Goal: Task Accomplishment & Management: Manage account settings

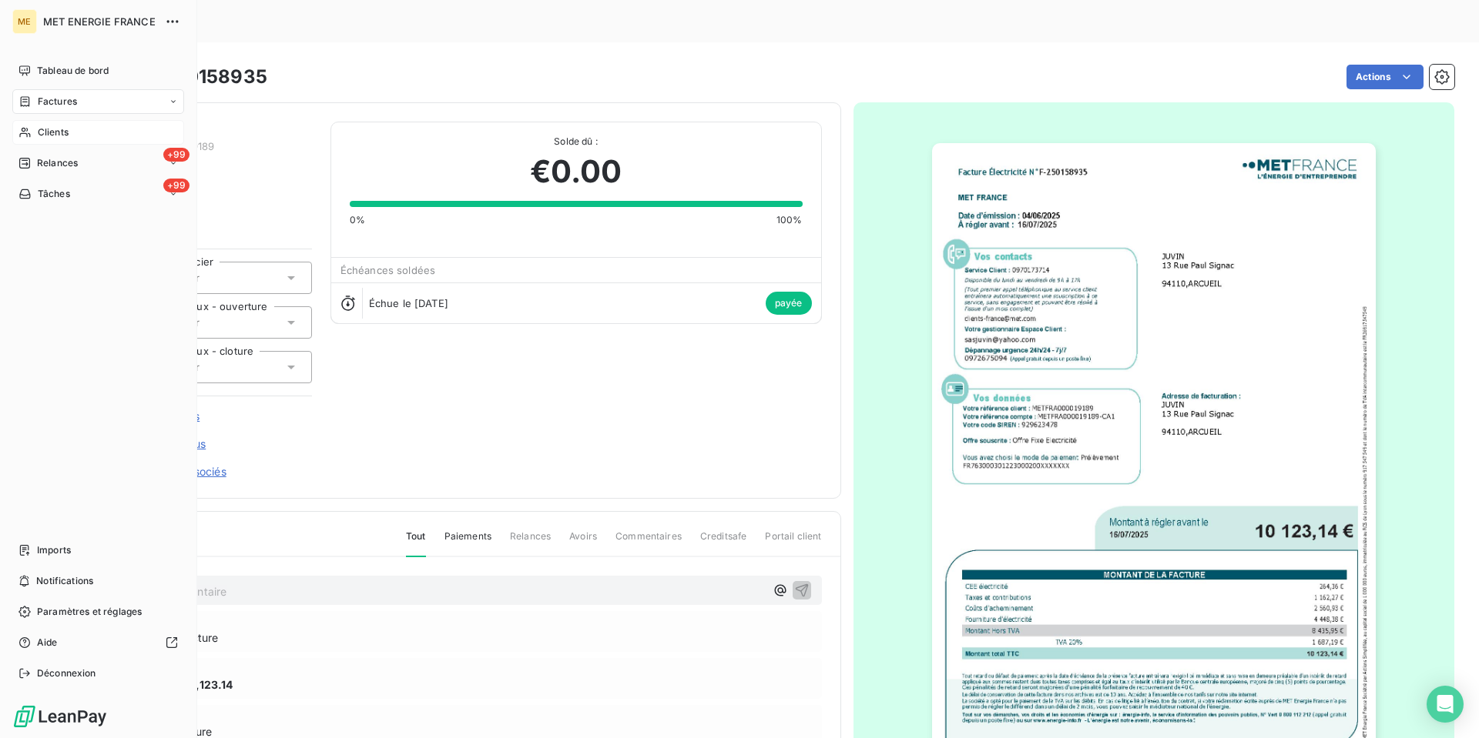
click at [49, 132] on span "Clients" at bounding box center [53, 133] width 31 height 14
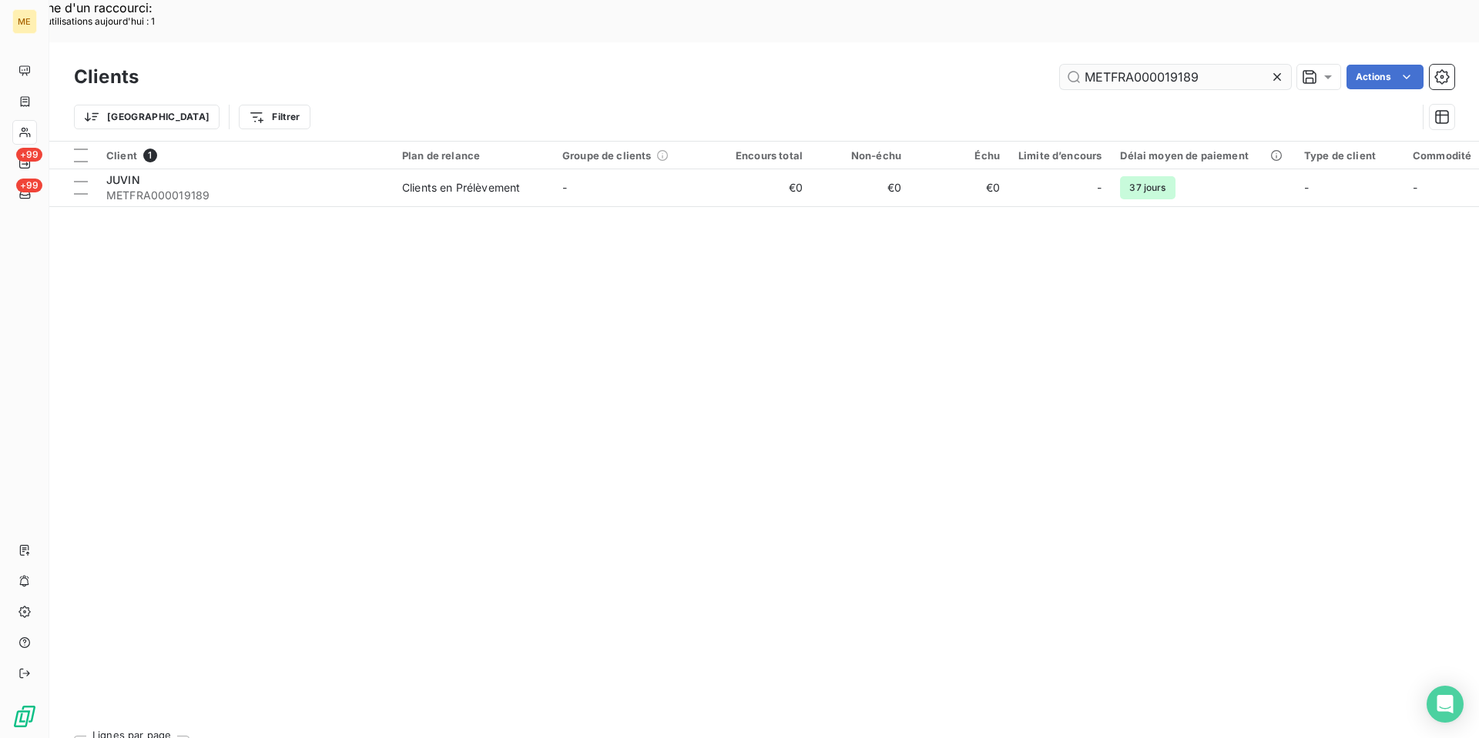
click at [1127, 65] on input "METFRA000019189" at bounding box center [1175, 77] width 231 height 25
type input "METFRA000009038"
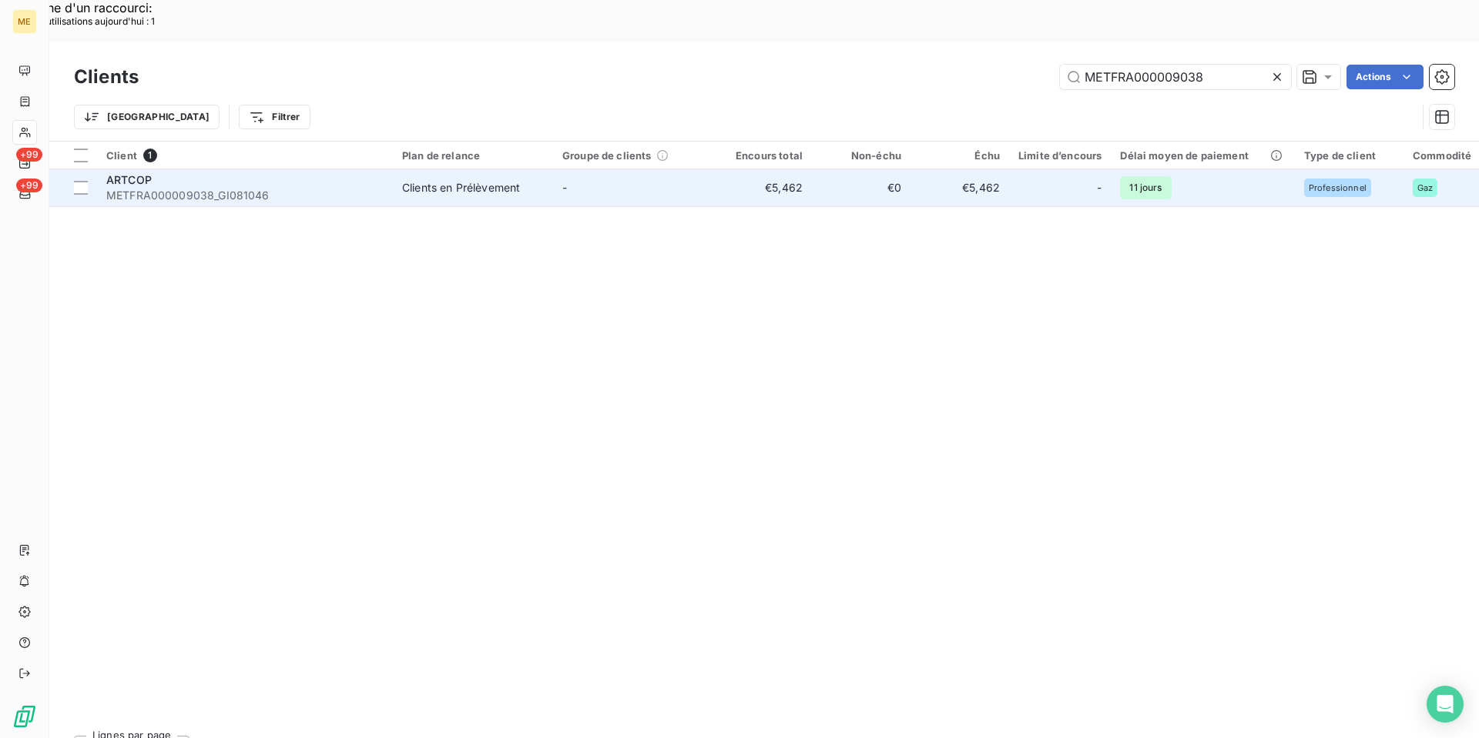
click at [303, 188] on span "METFRA000009038_GI081046" at bounding box center [244, 195] width 277 height 15
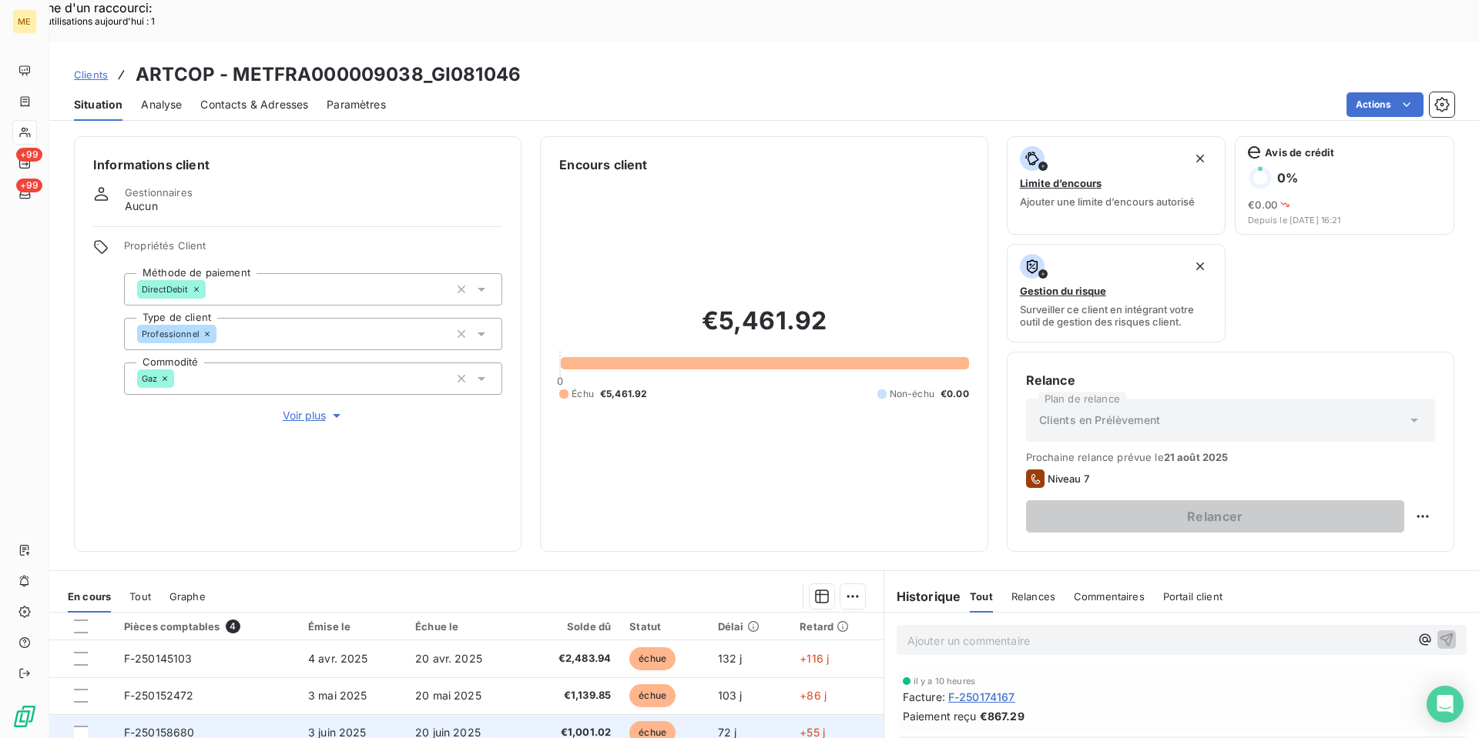
scroll to position [175, 0]
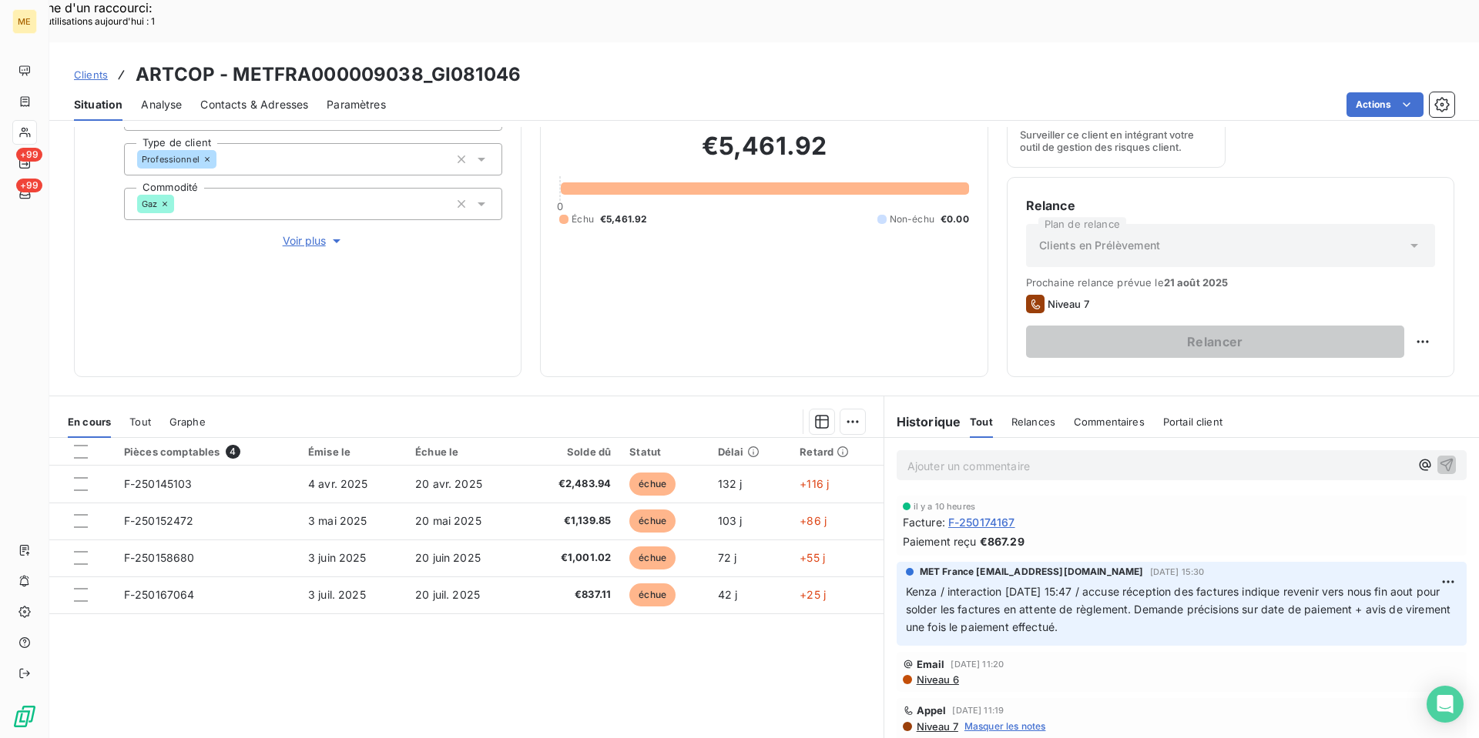
click at [1212, 584] on p "Kenza / interaction [DATE] 15:47 / accuse réception des factures indique reveni…" at bounding box center [1181, 610] width 551 height 53
click at [1162, 591] on p "Kenza / interaction [DATE] 15:47 / accuse réception des factures indique reveni…" at bounding box center [1181, 610] width 551 height 53
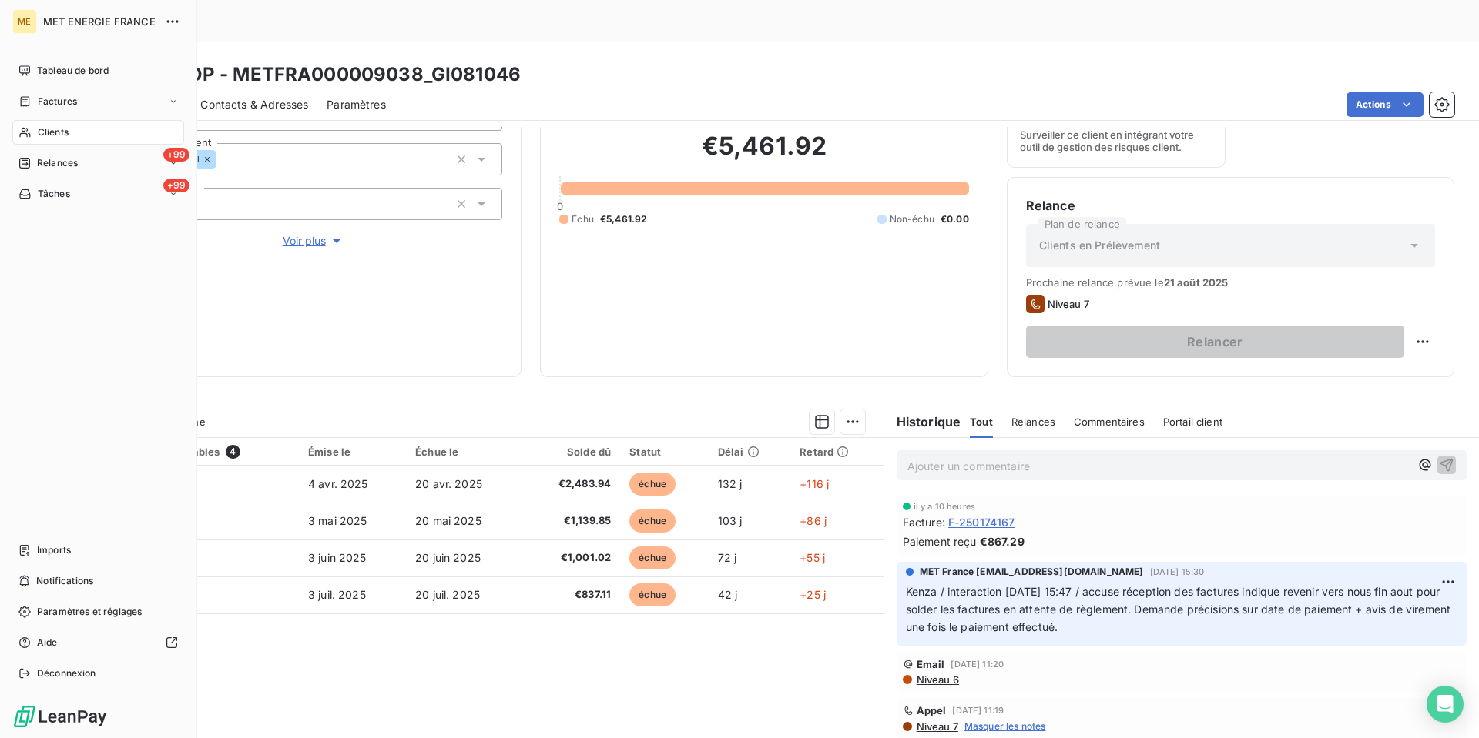
click at [49, 134] on span "Clients" at bounding box center [53, 133] width 31 height 14
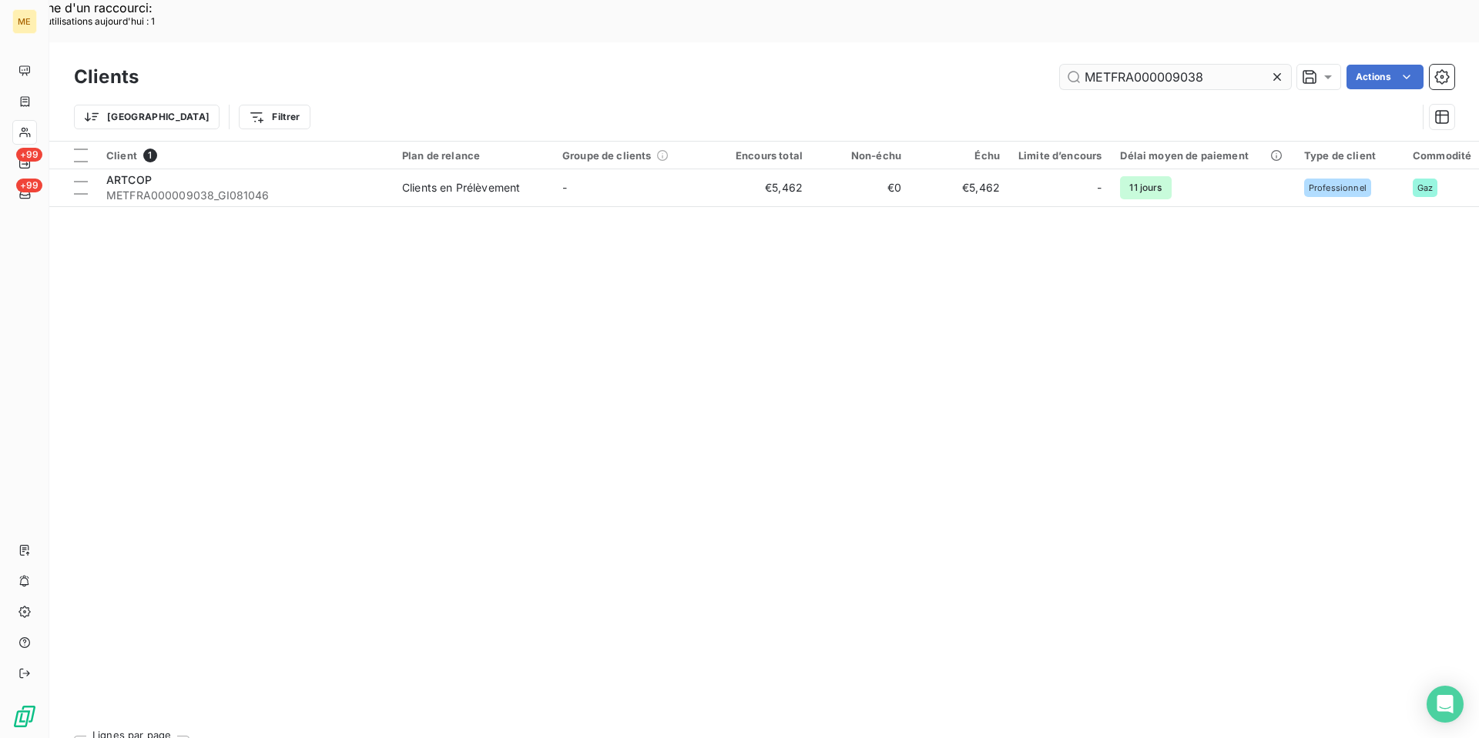
click at [1121, 65] on input "METFRA000009038" at bounding box center [1175, 77] width 231 height 25
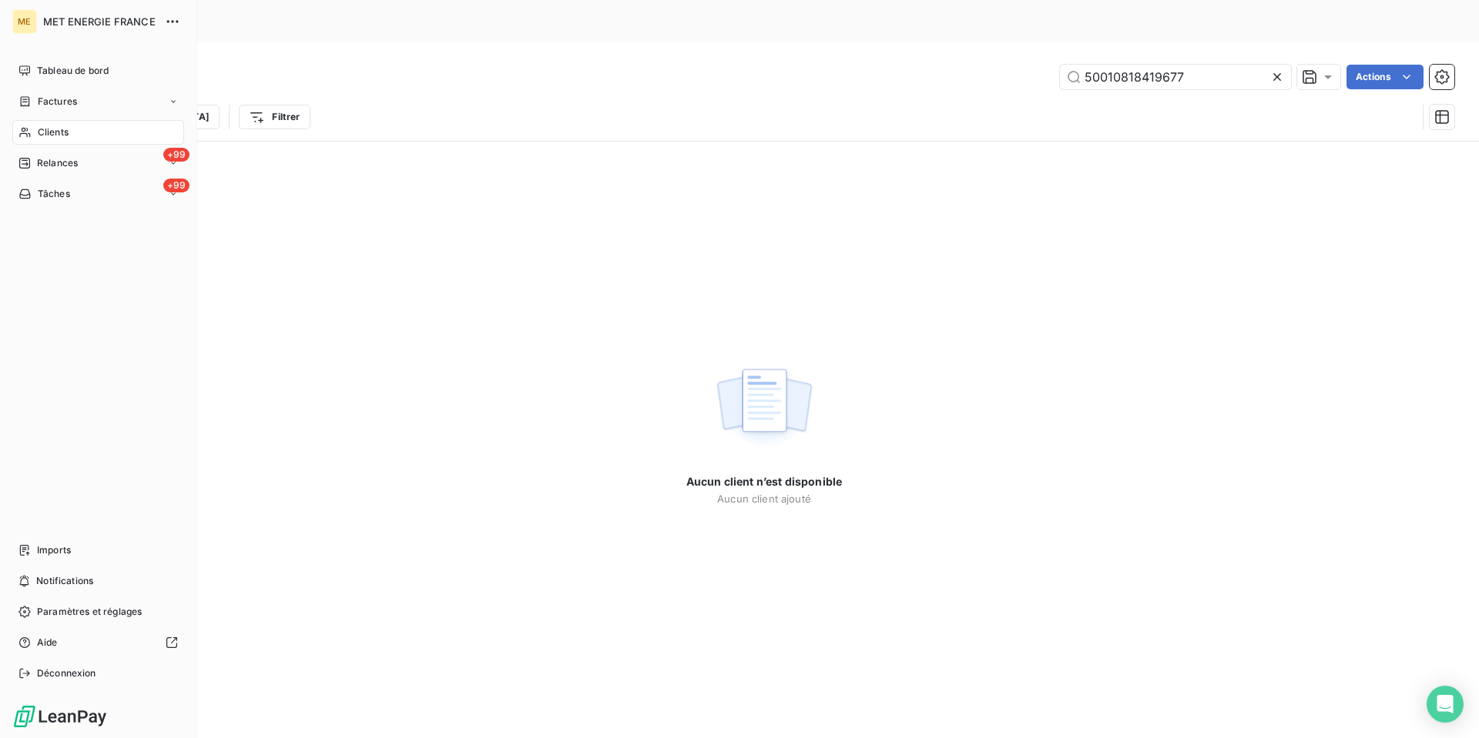
click at [32, 132] on div "Clients" at bounding box center [98, 132] width 172 height 25
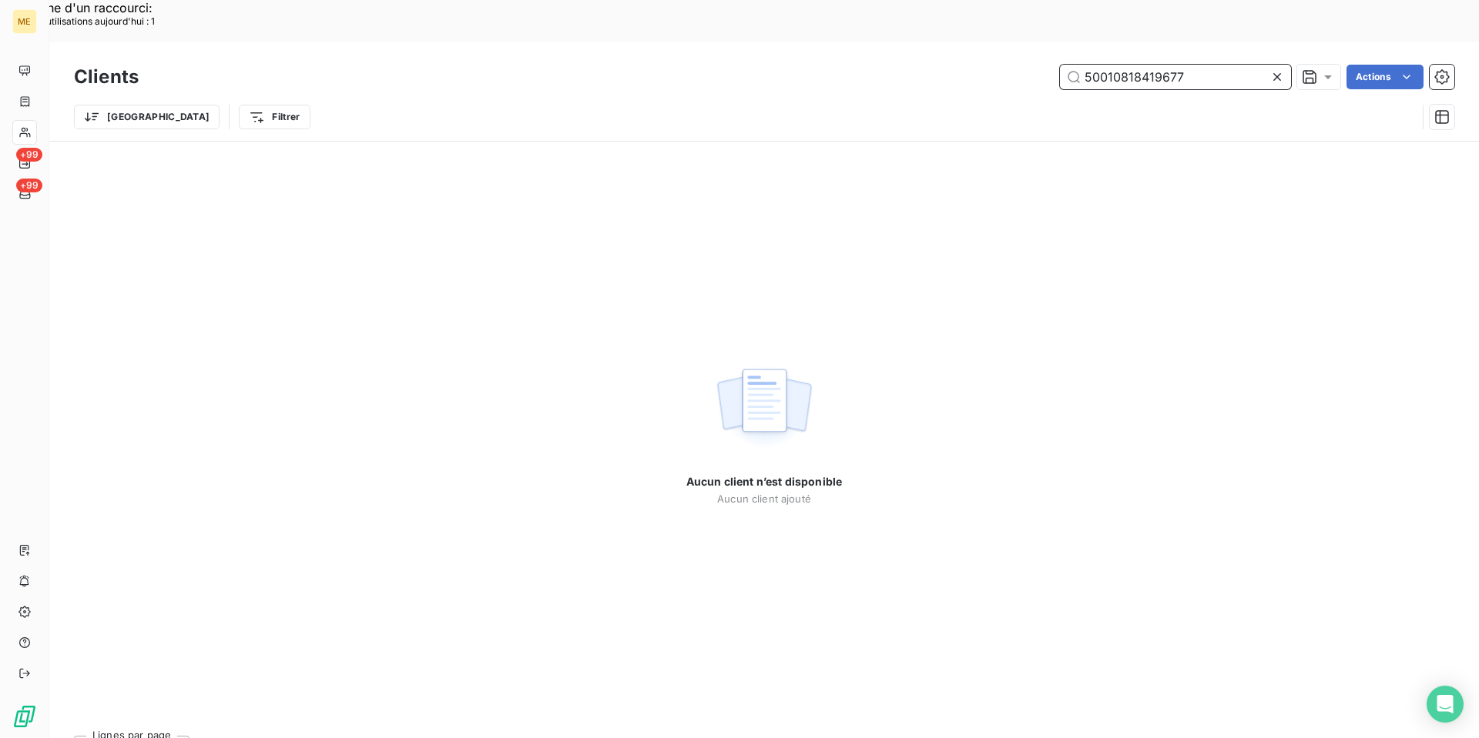
click at [1179, 65] on input "50010818419677" at bounding box center [1175, 77] width 231 height 25
paste input "METFRA000012891"
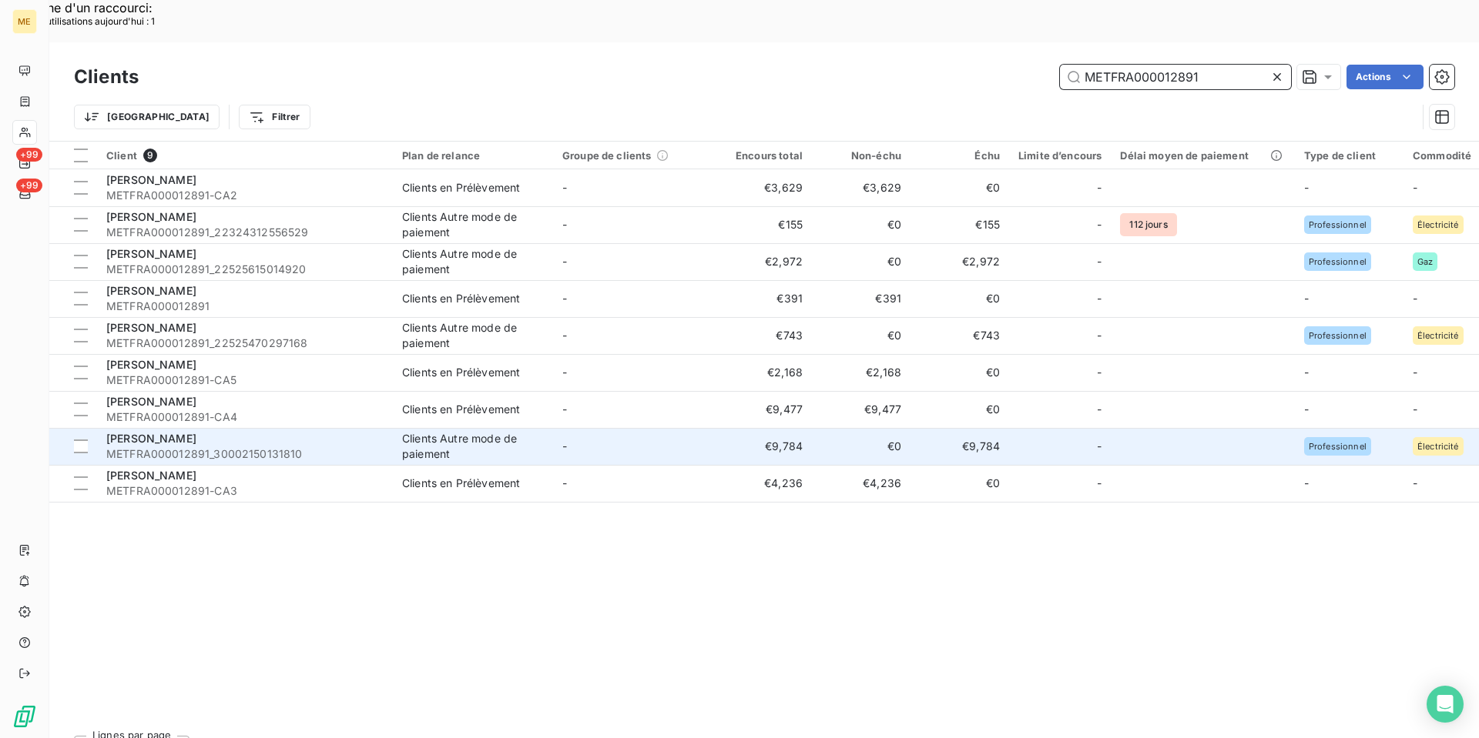
type input "METFRA000012891"
click at [219, 447] on span "METFRA000012891_30002150131810" at bounding box center [244, 454] width 277 height 15
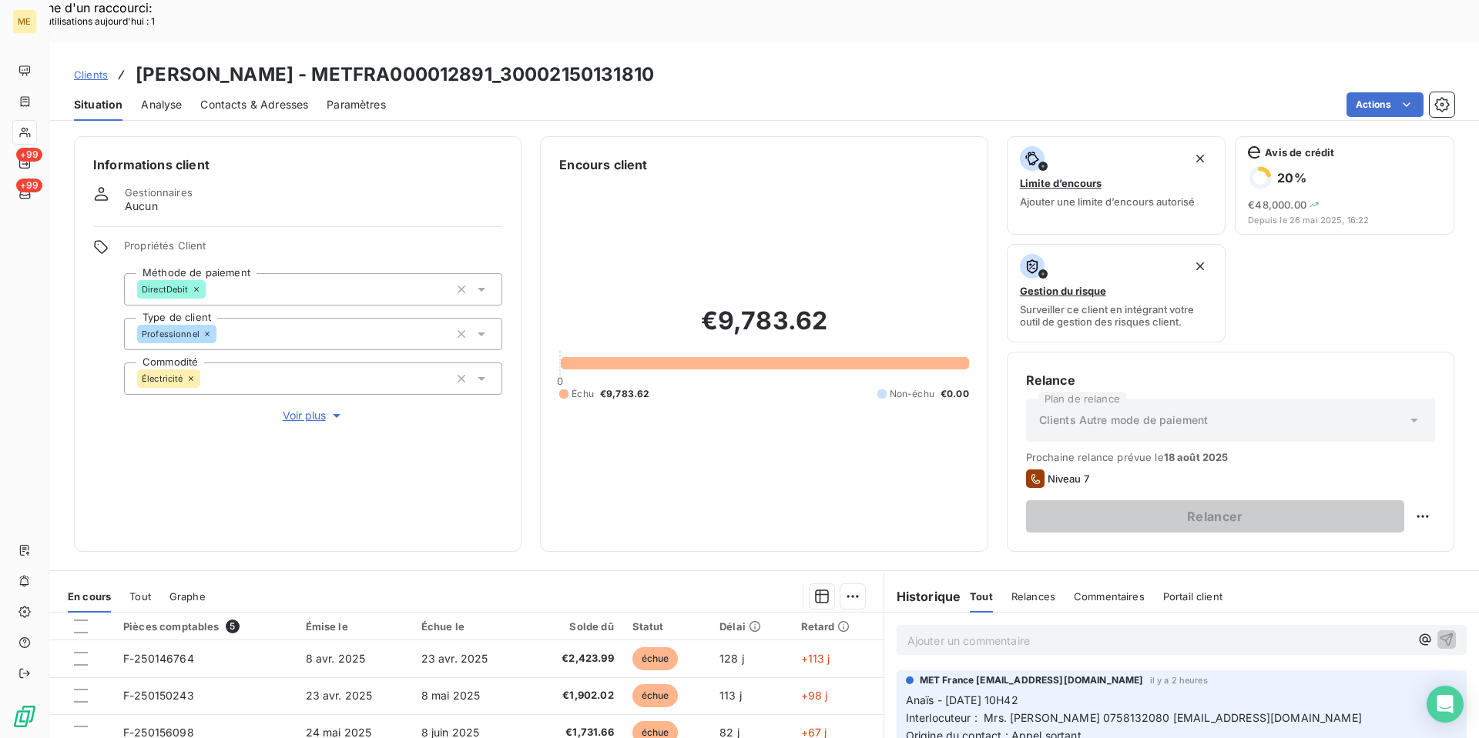
scroll to position [154, 0]
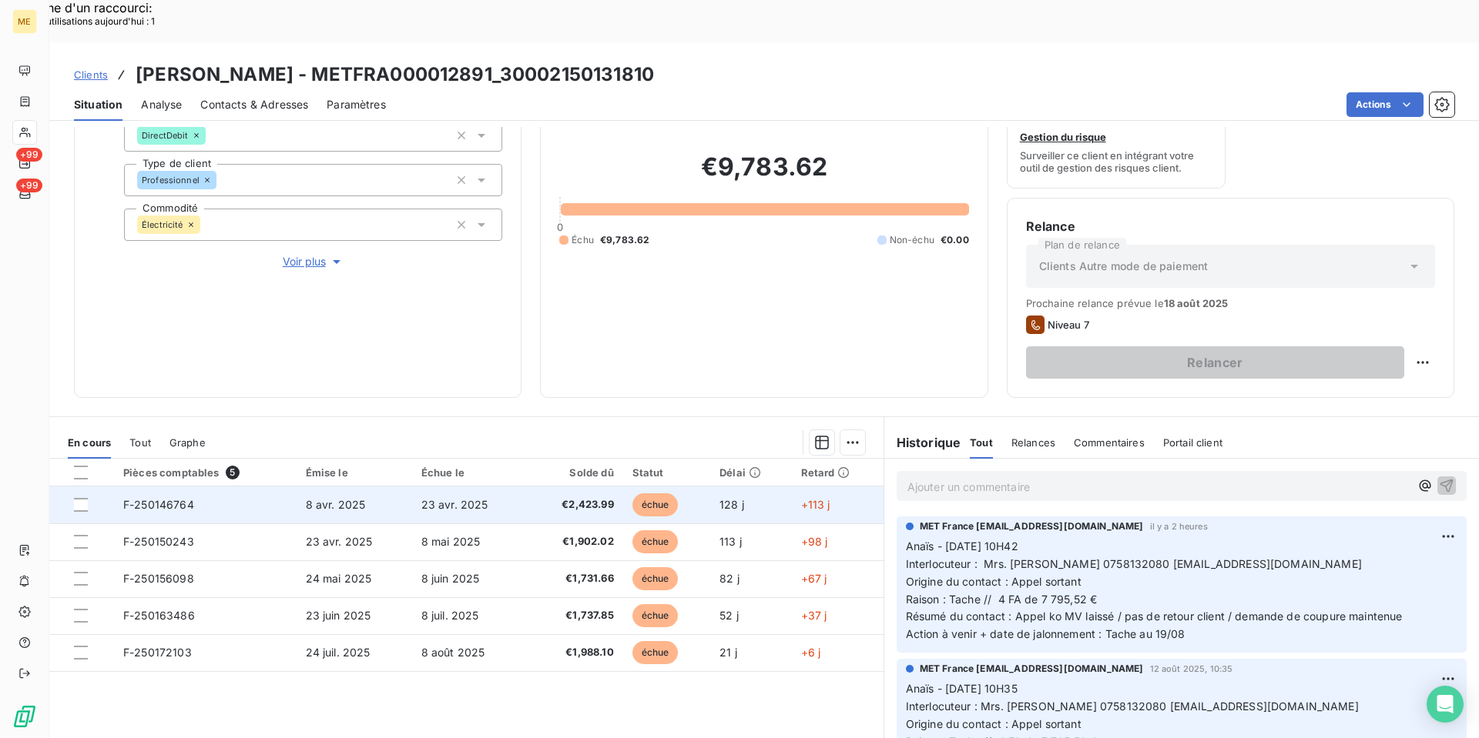
click at [351, 498] on span "8 avr. 2025" at bounding box center [336, 504] width 60 height 13
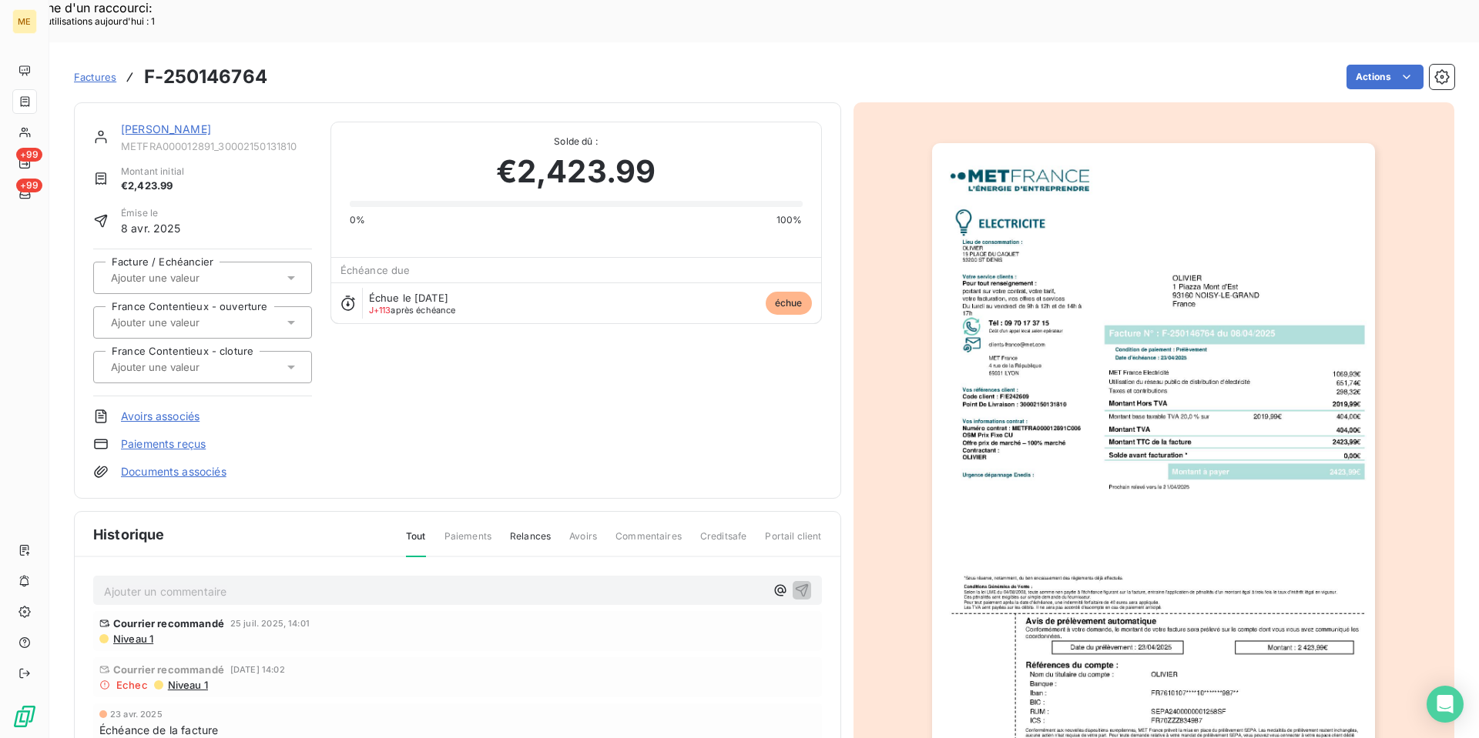
click at [146, 122] on div "[PERSON_NAME] METFRA000012891_30002150131810" at bounding box center [216, 137] width 191 height 31
click at [143, 122] on link "[PERSON_NAME]" at bounding box center [166, 128] width 90 height 13
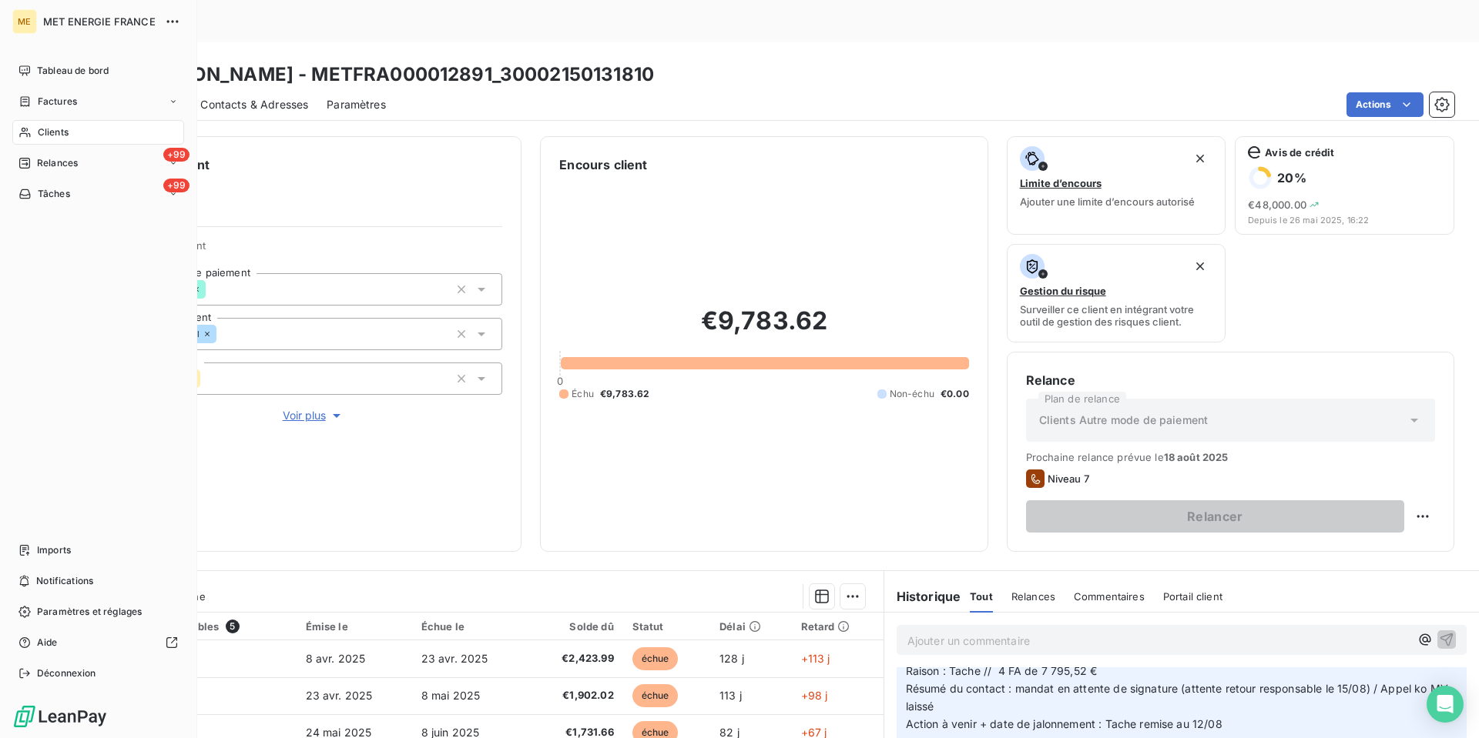
click at [32, 128] on div "Clients" at bounding box center [98, 132] width 172 height 25
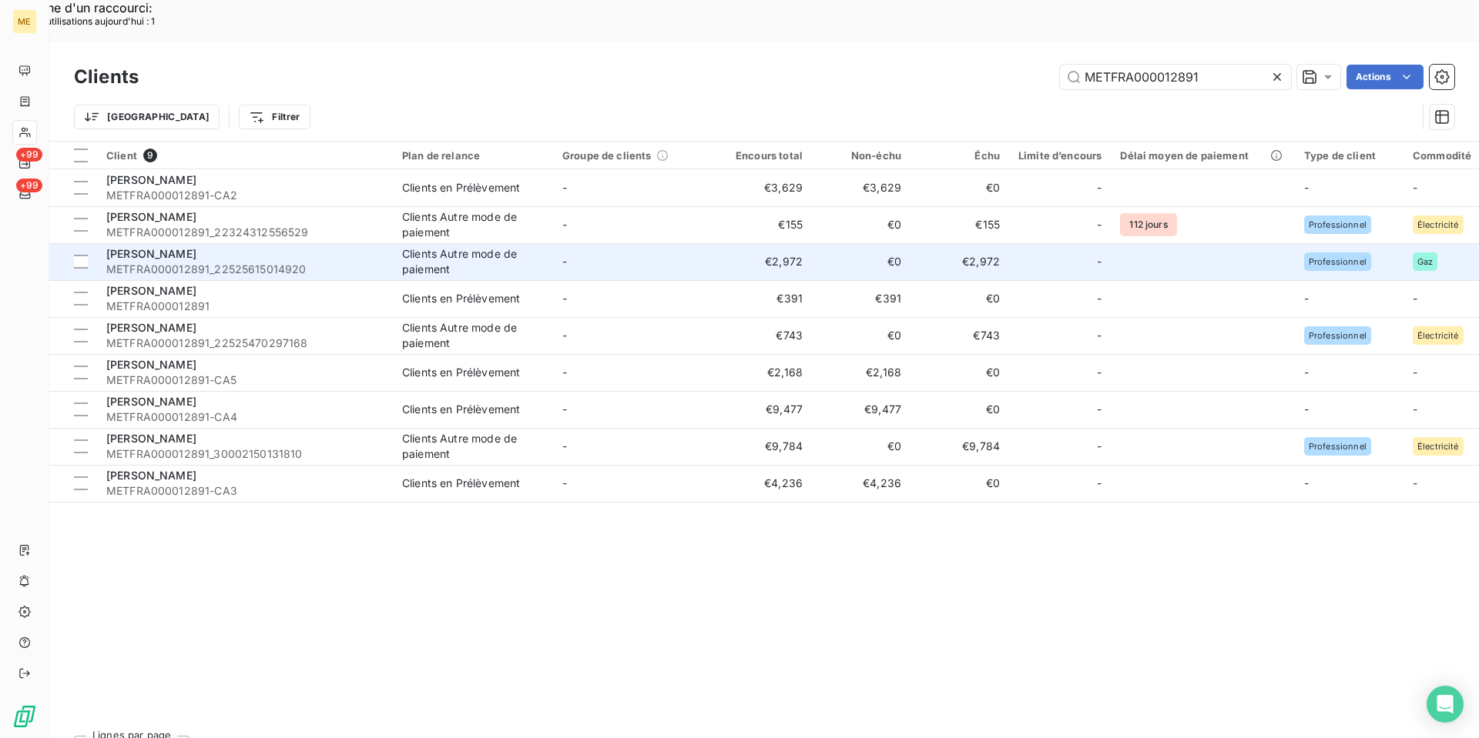
click at [243, 262] on span "METFRA000012891_22525615014920" at bounding box center [244, 269] width 277 height 15
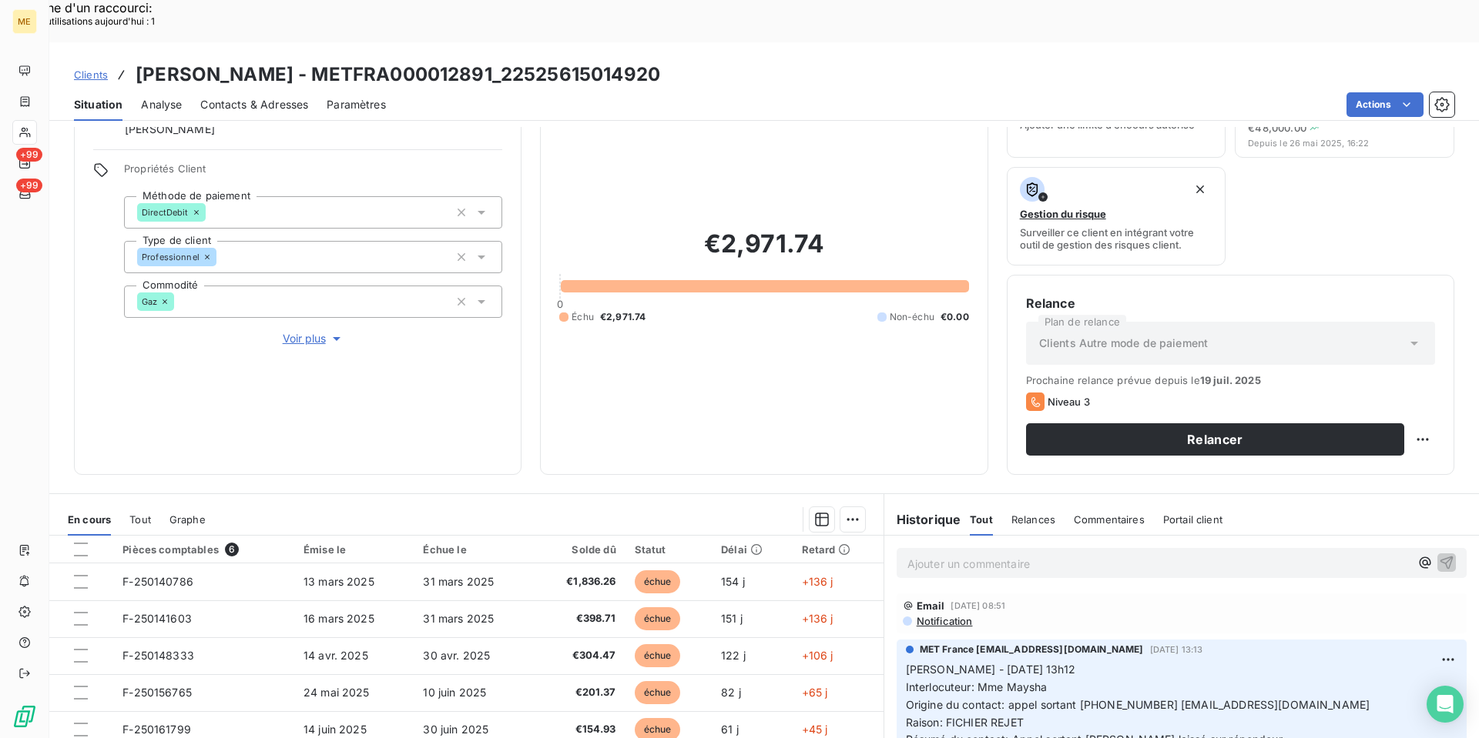
scroll to position [154, 0]
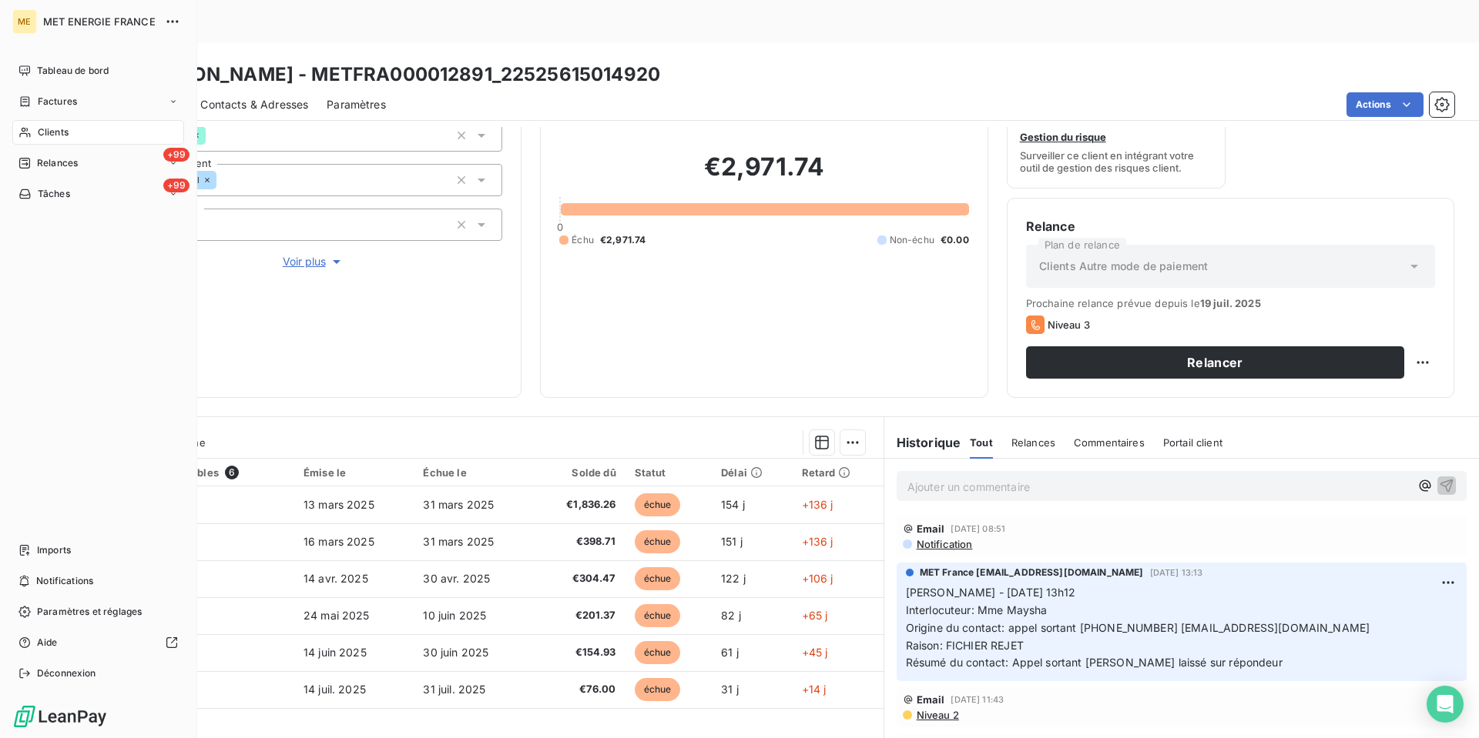
click at [55, 129] on span "Clients" at bounding box center [53, 133] width 31 height 14
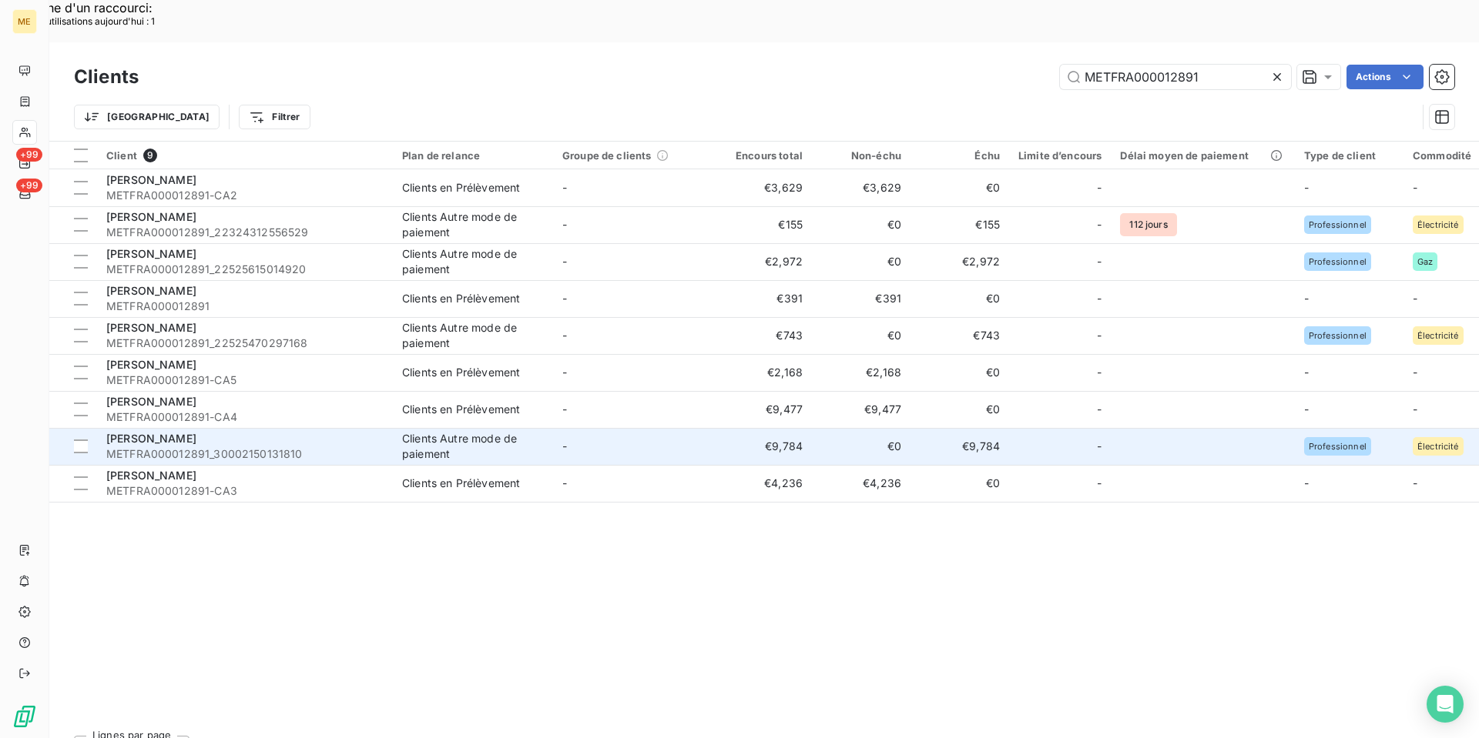
click at [277, 447] on span "METFRA000012891_30002150131810" at bounding box center [244, 454] width 277 height 15
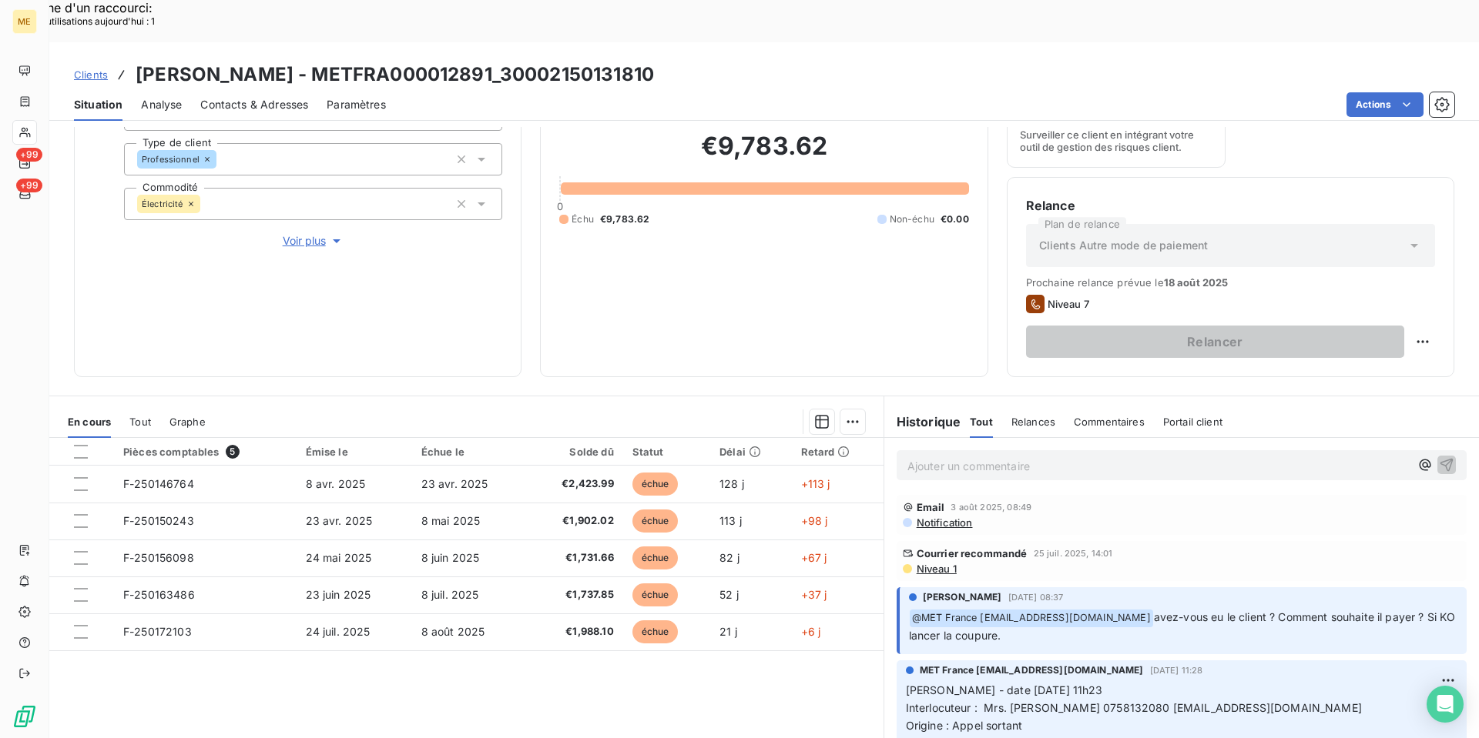
scroll to position [924, 0]
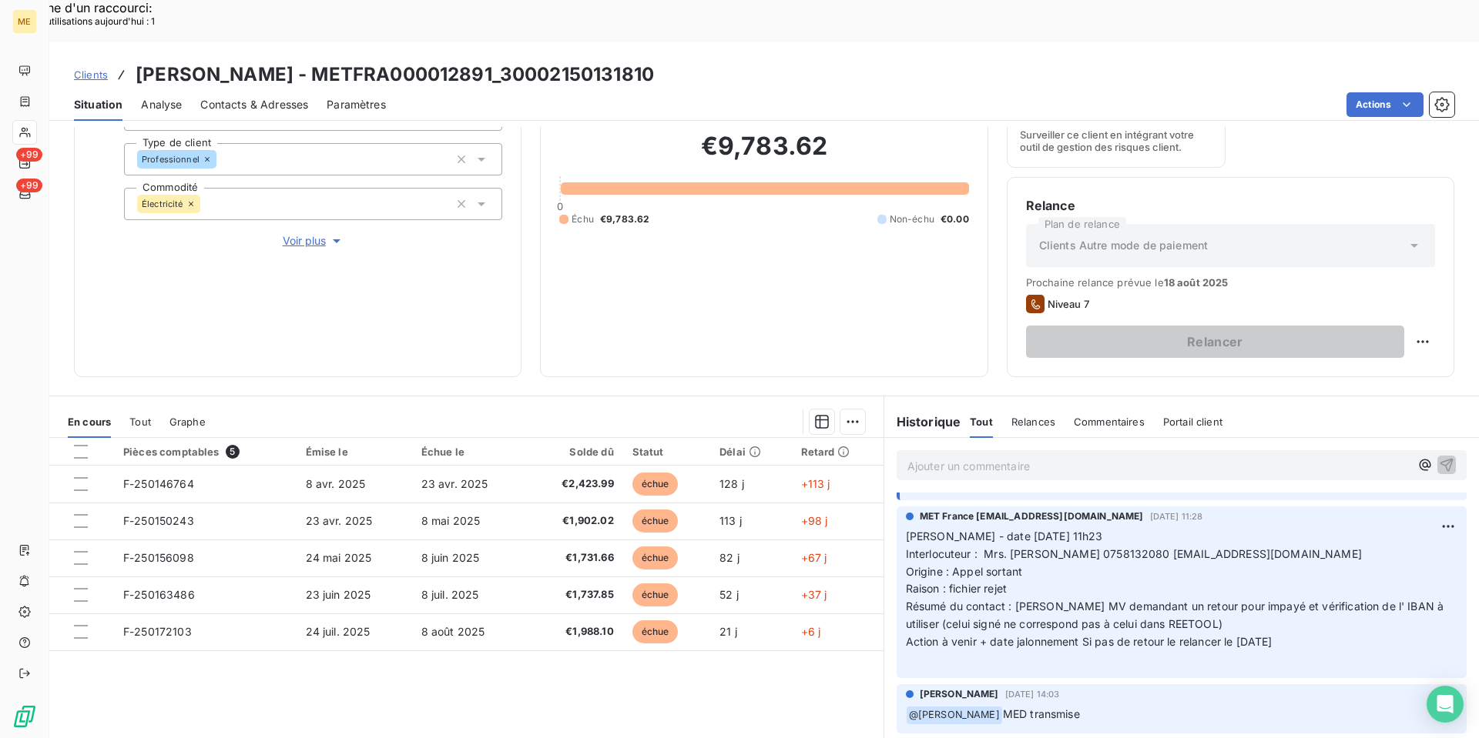
click at [972, 450] on div "Ajouter un commentaire ﻿" at bounding box center [1181, 465] width 570 height 30
click at [990, 457] on p "Ajouter un commentaire ﻿" at bounding box center [1158, 466] width 502 height 19
click at [961, 457] on p "Ajouter un commentaire ﻿" at bounding box center [1158, 466] width 502 height 19
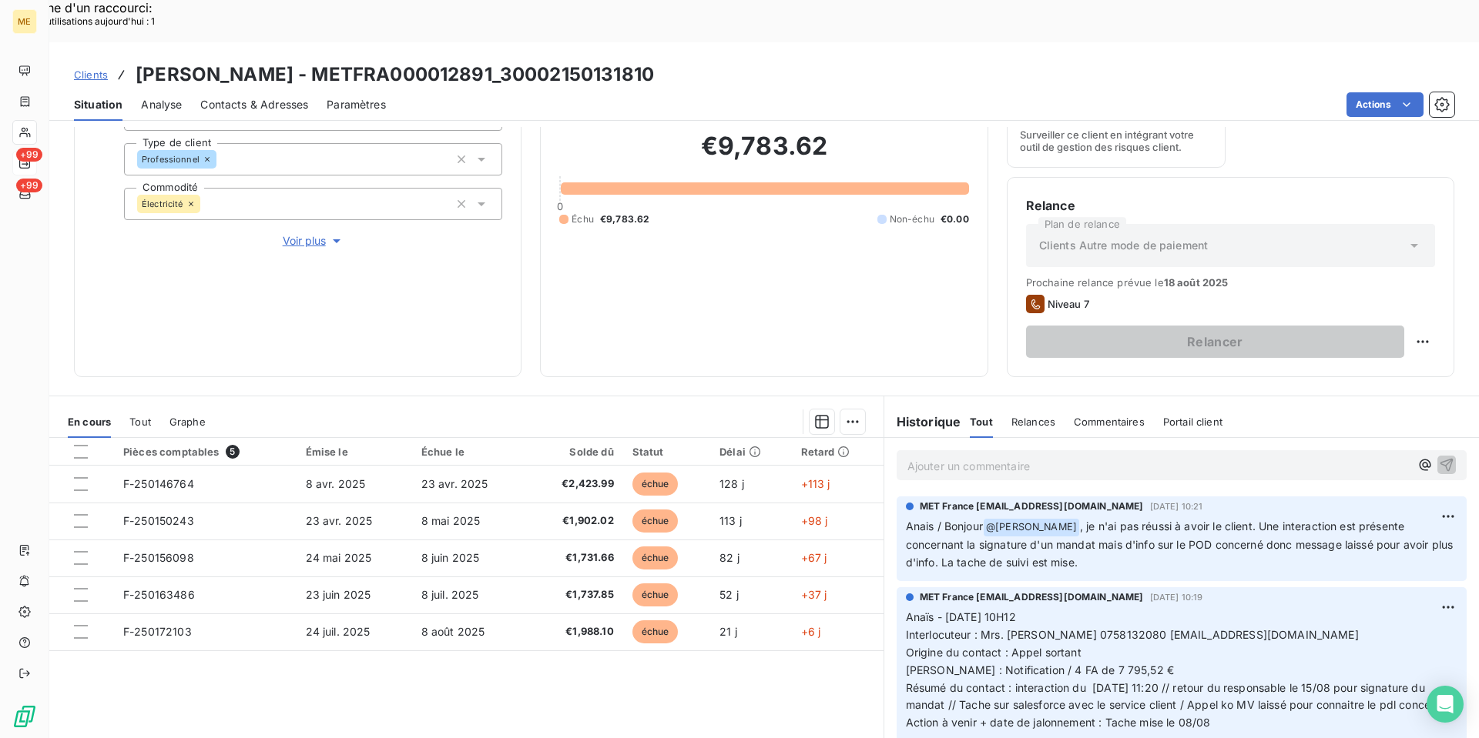
scroll to position [0, 0]
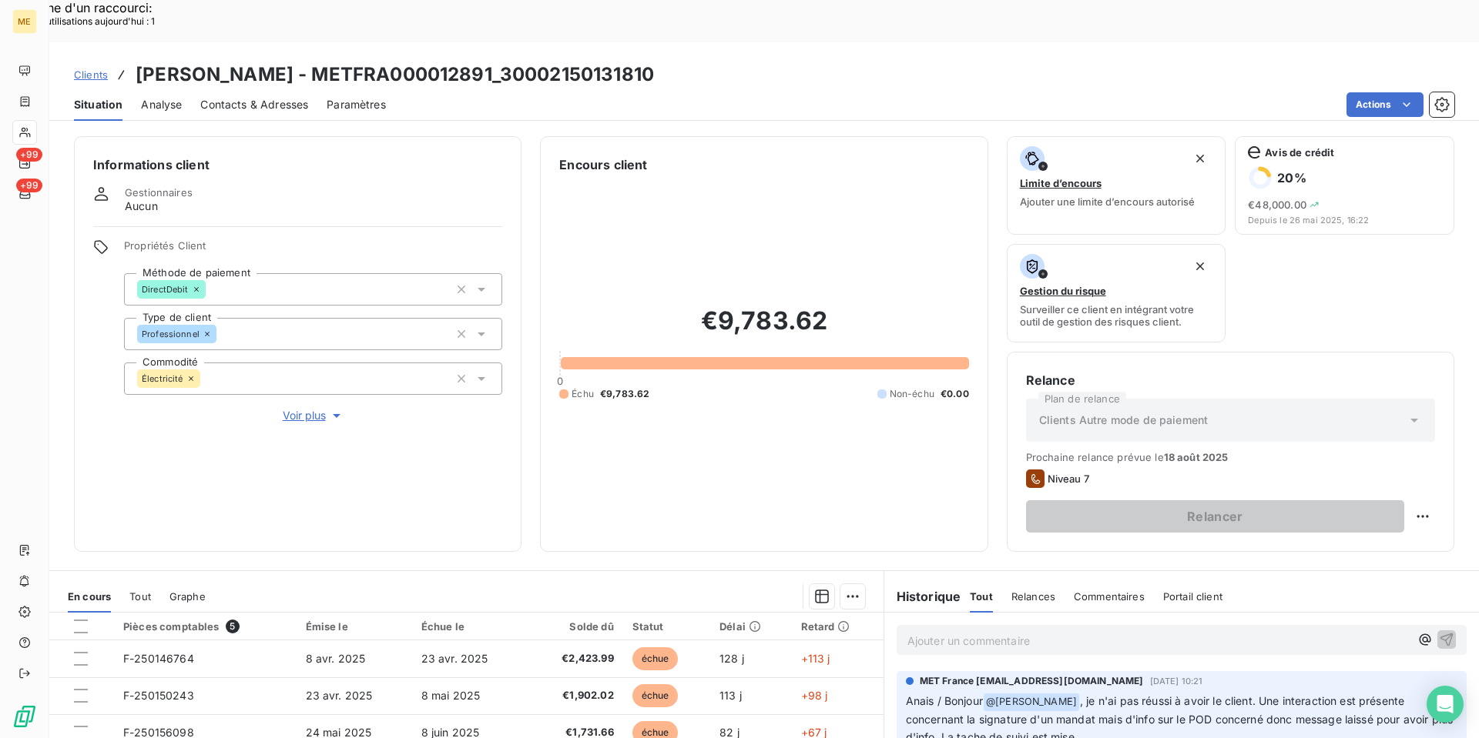
click at [286, 89] on div "Contacts & Adresses" at bounding box center [254, 105] width 108 height 32
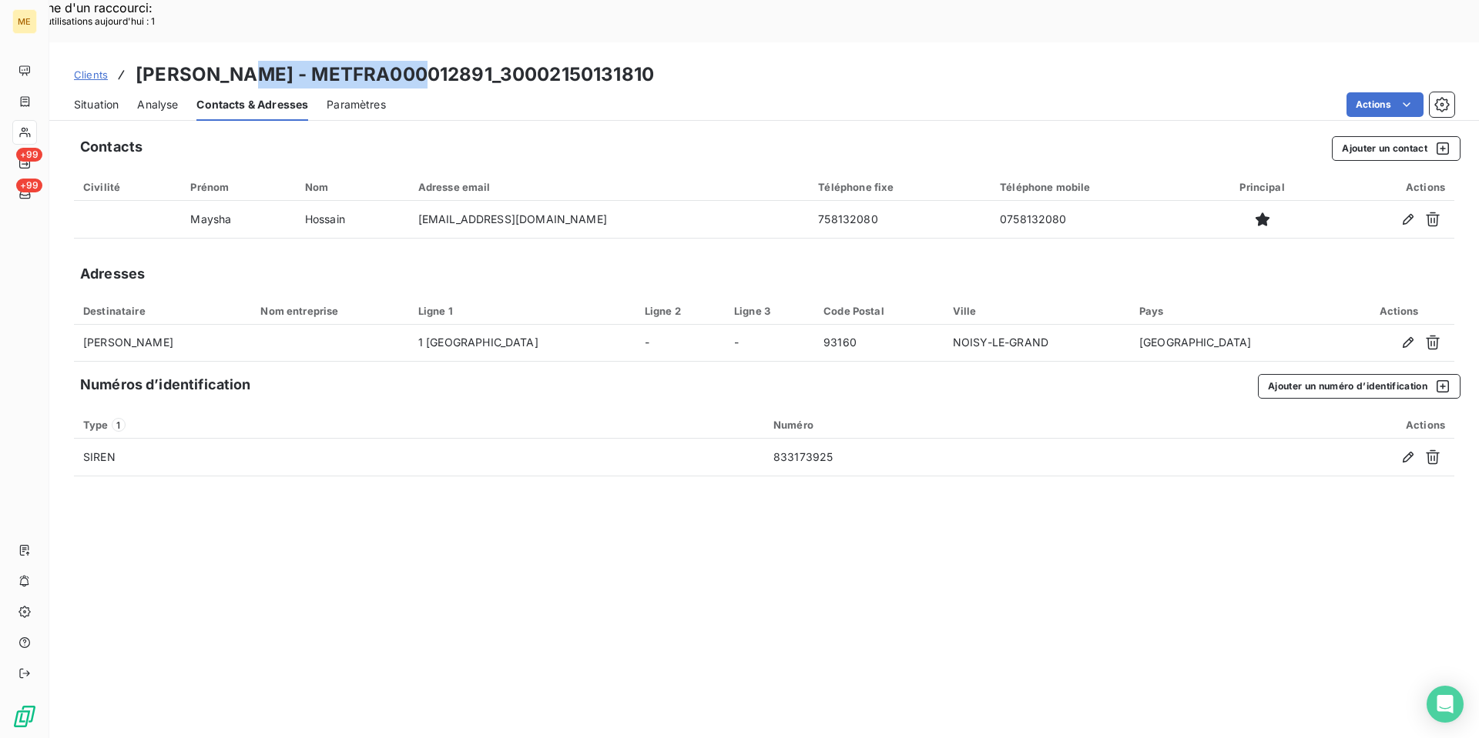
copy h3 "METFRA000012891"
drag, startPoint x: 404, startPoint y: 31, endPoint x: 233, endPoint y: 27, distance: 171.8
click at [233, 61] on h3 "[PERSON_NAME] - METFRA000012891_30002150131810" at bounding box center [395, 75] width 518 height 28
click at [1378, 136] on button "Ajouter un contact" at bounding box center [1395, 148] width 129 height 25
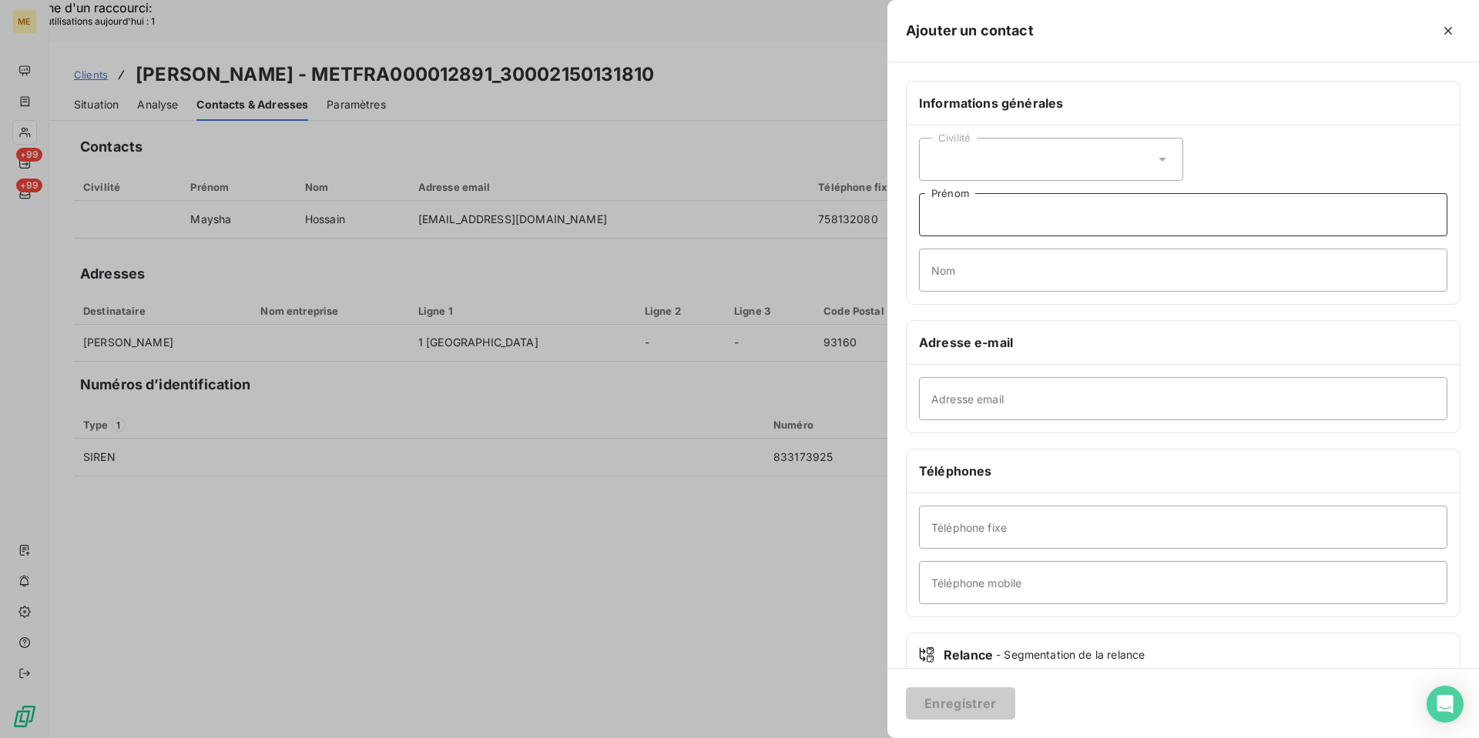
click at [1075, 210] on input "Prénom" at bounding box center [1183, 214] width 528 height 43
paste input "[EMAIL_ADDRESS][DOMAIN_NAME]"
type input "[EMAIL_ADDRESS][DOMAIN_NAME]"
drag, startPoint x: 1076, startPoint y: 210, endPoint x: 842, endPoint y: 224, distance: 233.7
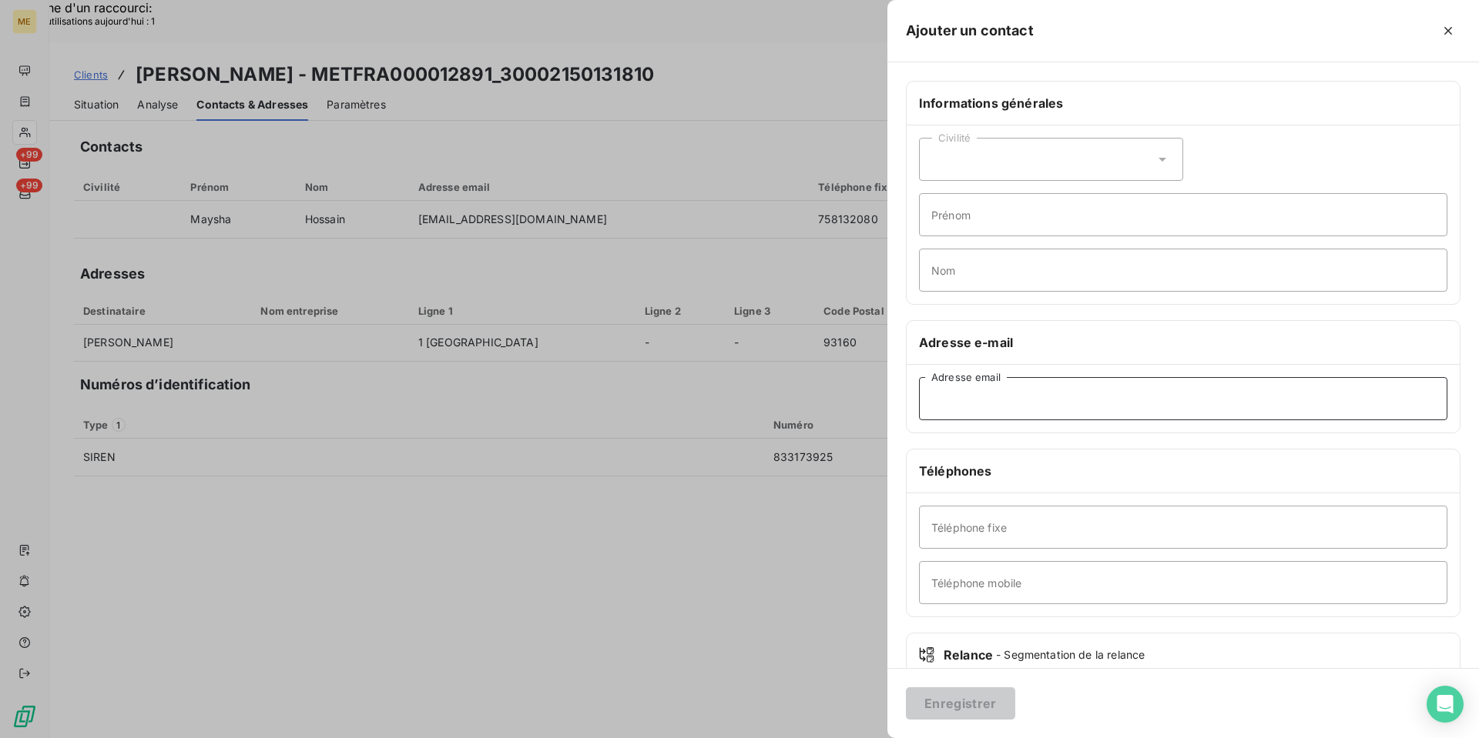
click at [983, 402] on input "Adresse email" at bounding box center [1183, 398] width 528 height 43
paste input "[EMAIL_ADDRESS][DOMAIN_NAME]"
type input "[EMAIL_ADDRESS][DOMAIN_NAME]"
click at [962, 209] on input "Prénom" at bounding box center [1183, 214] width 528 height 43
click at [996, 282] on input "Nom" at bounding box center [1183, 270] width 528 height 43
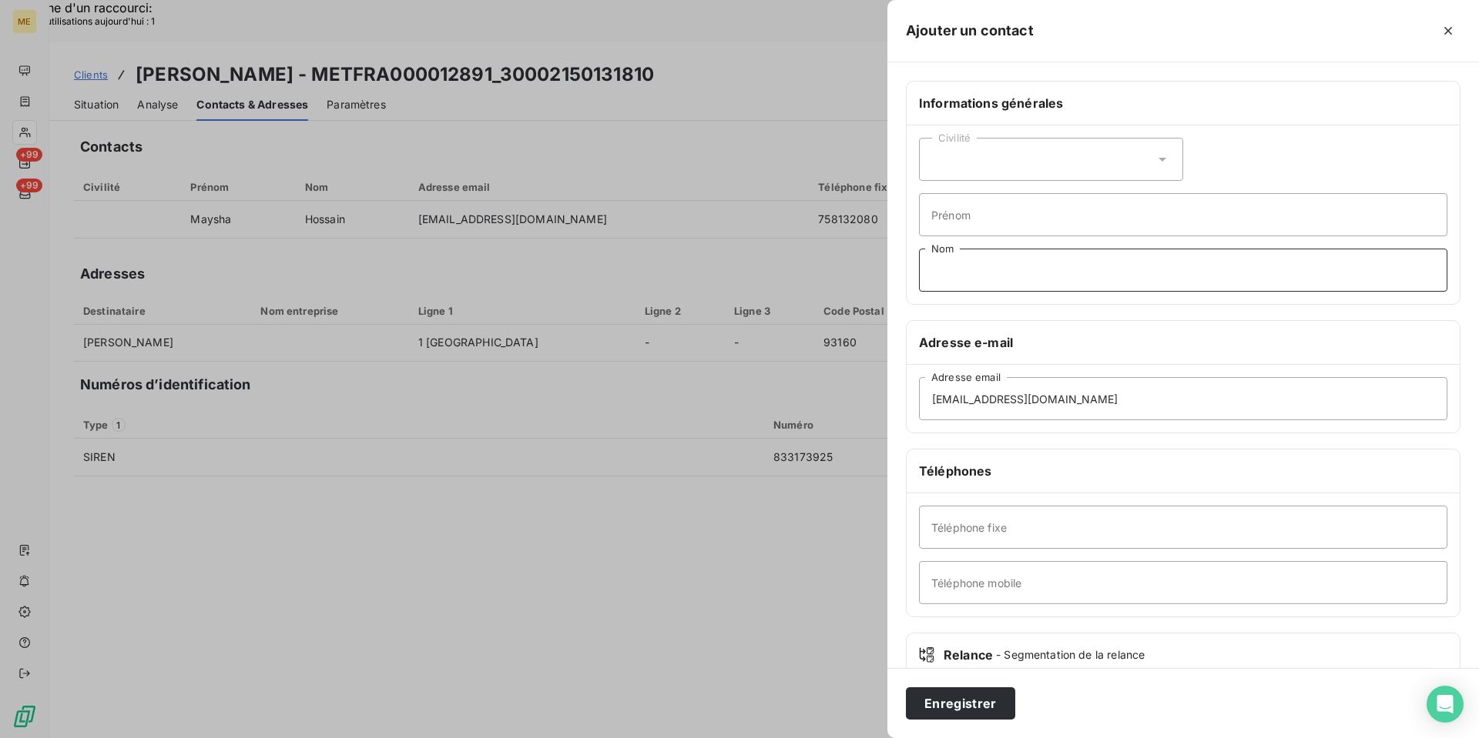
paste input "Jasim"
type input "Jasim"
click at [1100, 400] on input "[EMAIL_ADDRESS][DOMAIN_NAME]" at bounding box center [1183, 398] width 528 height 43
click at [1022, 588] on input "Téléphone mobile" at bounding box center [1183, 582] width 528 height 43
paste input "751477005"
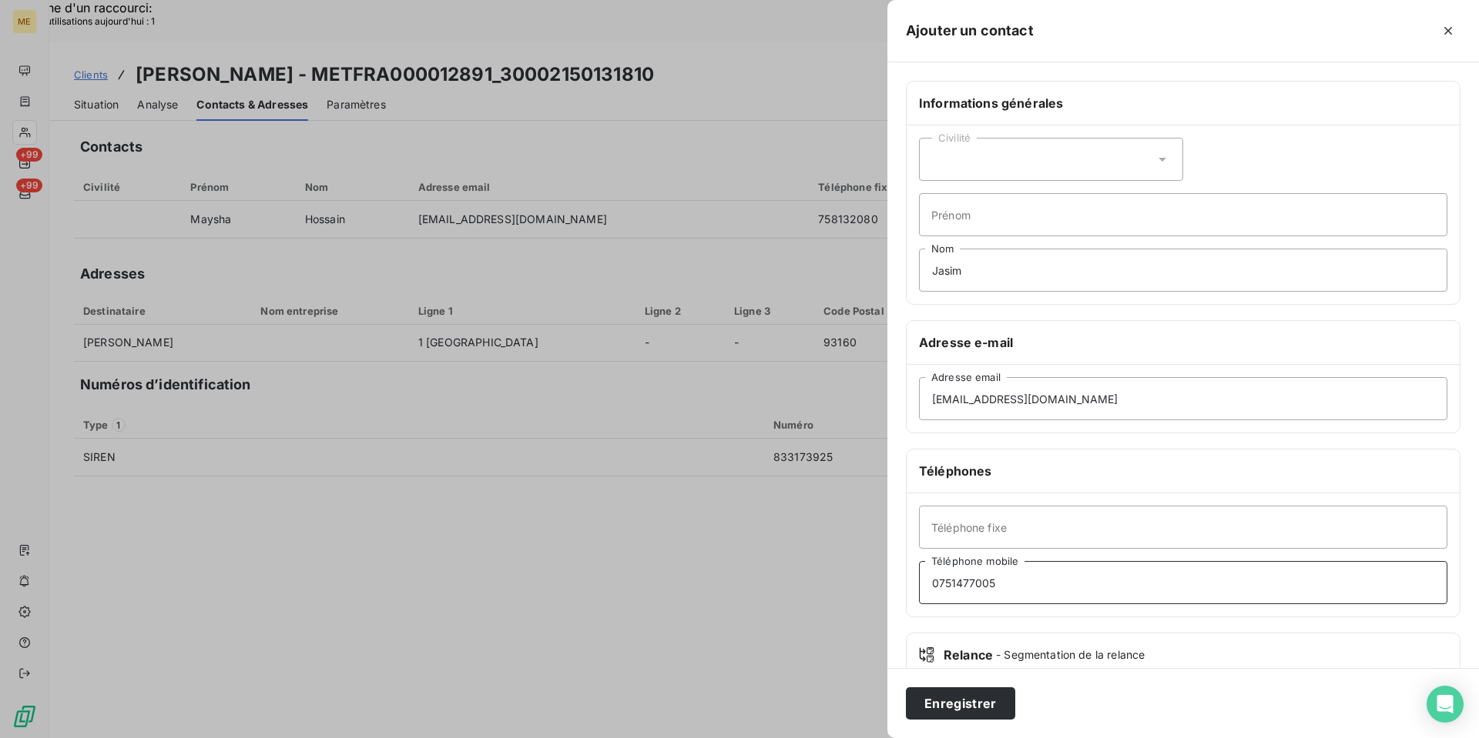
type input "0751477005"
click at [966, 204] on input "Prénom" at bounding box center [1183, 214] width 528 height 43
click at [989, 164] on div "Civilité" at bounding box center [1051, 159] width 264 height 43
click at [962, 219] on span "Monsieur" at bounding box center [972, 226] width 46 height 15
click at [960, 697] on button "Enregistrer" at bounding box center [960, 704] width 109 height 32
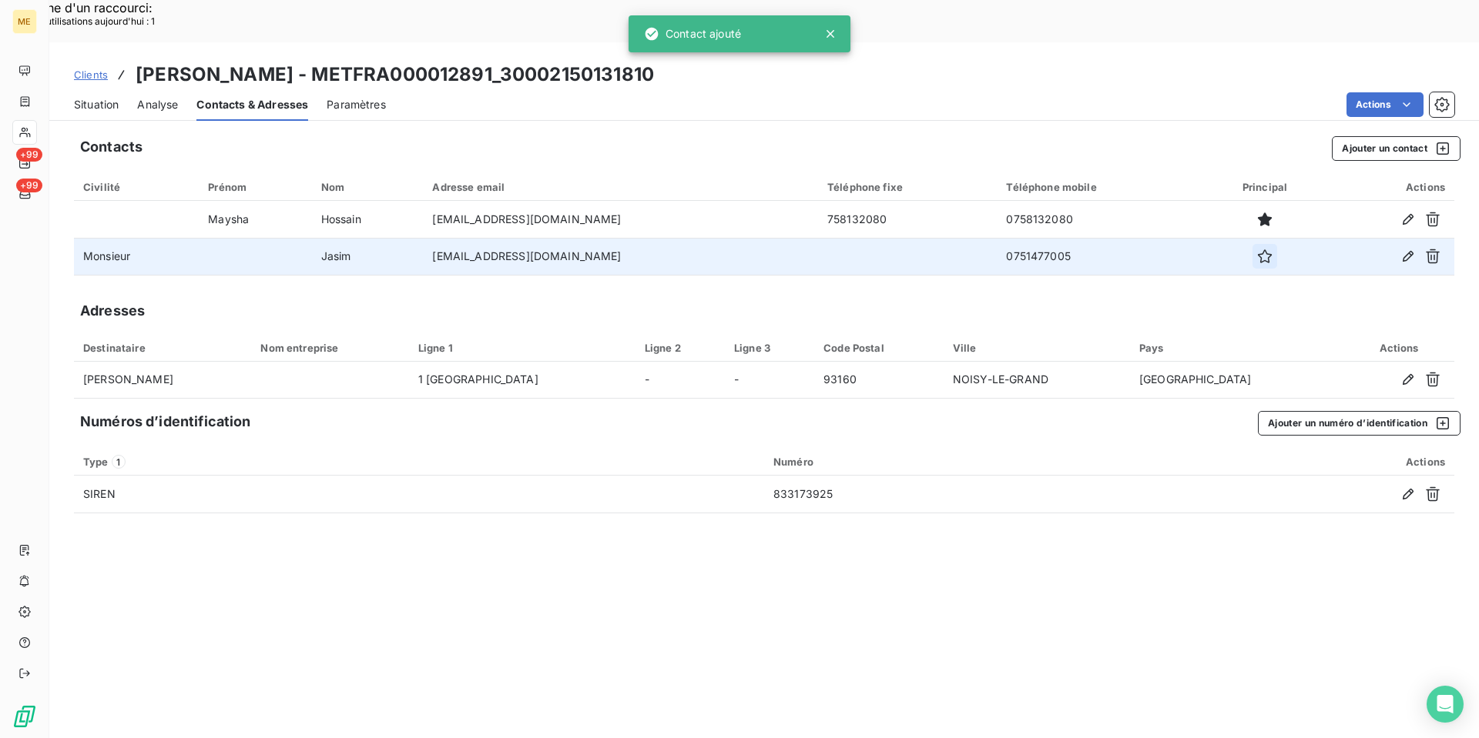
click at [1268, 249] on icon "button" at bounding box center [1264, 256] width 15 height 15
click at [116, 97] on span "Situation" at bounding box center [96, 104] width 45 height 15
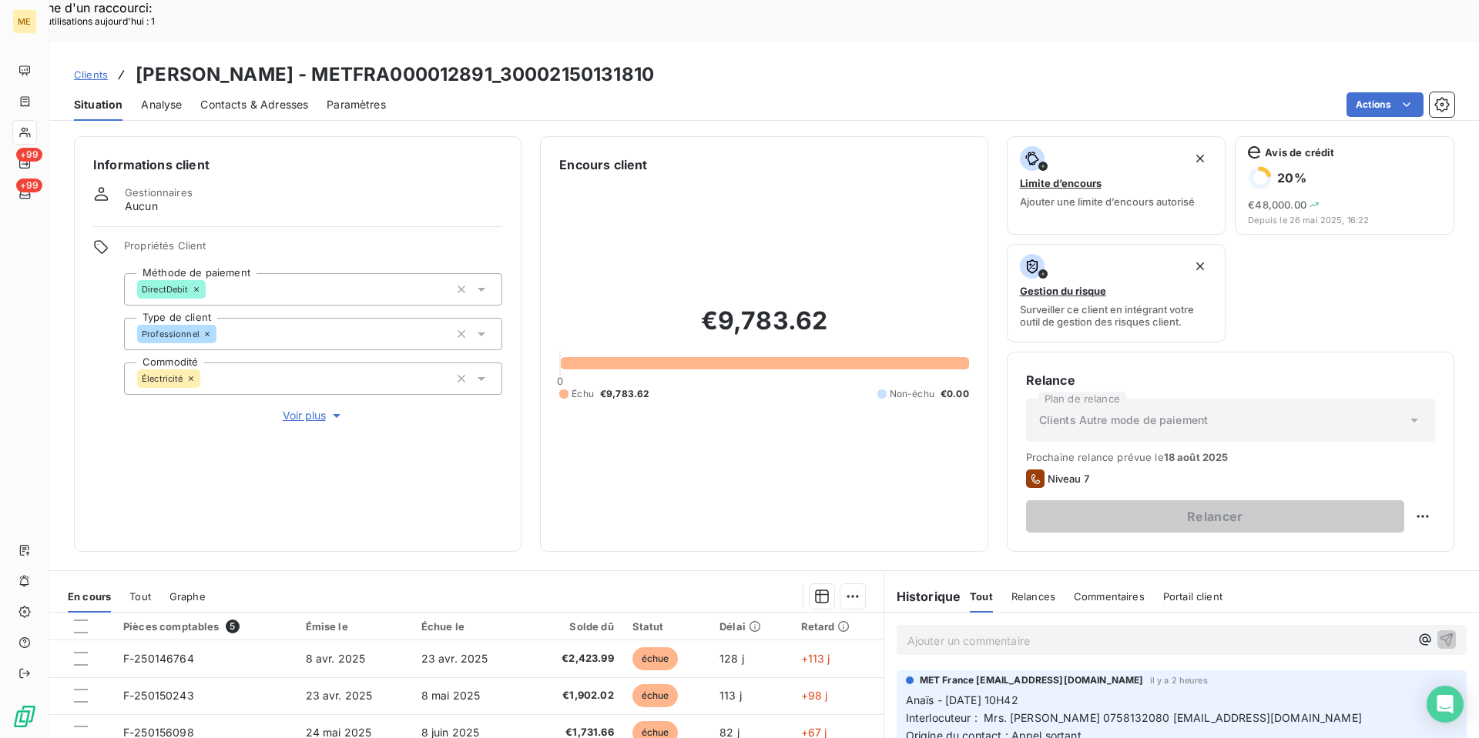
click at [1017, 625] on div "Ajouter un commentaire ﻿" at bounding box center [1181, 640] width 570 height 30
click at [1034, 631] on p "Ajouter un commentaire ﻿" at bounding box center [1158, 640] width 502 height 19
click at [1038, 631] on p "Kenza / Appel entrant" at bounding box center [1158, 640] width 502 height 18
click at [1140, 631] on p "Kenza / Appel entrant [PHONE_NUMBER] / interaction" at bounding box center [1158, 640] width 502 height 18
click at [1268, 631] on p "Kenza / Appel entrant [PHONE_NUMBER] / interaction [DATE] 12:29 /" at bounding box center [1158, 640] width 502 height 18
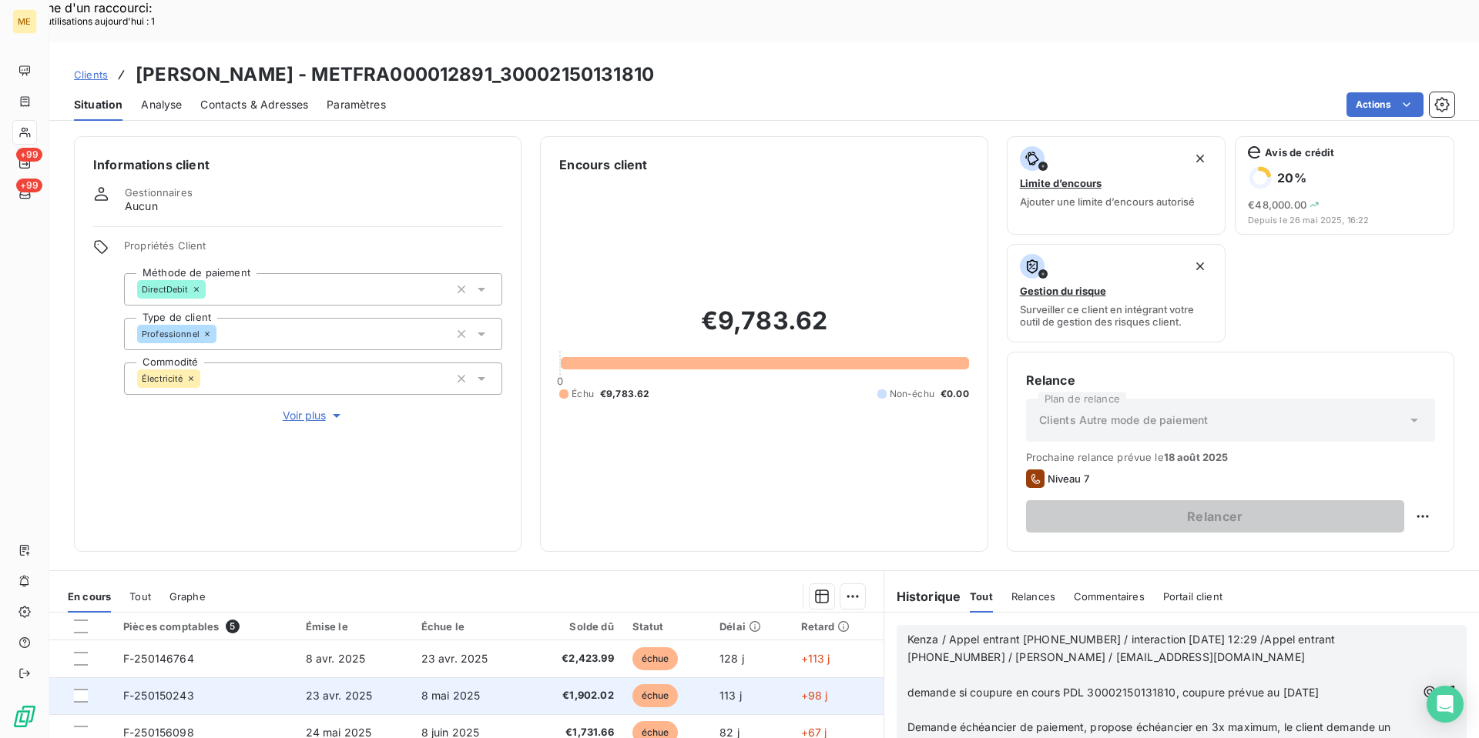
scroll to position [154, 0]
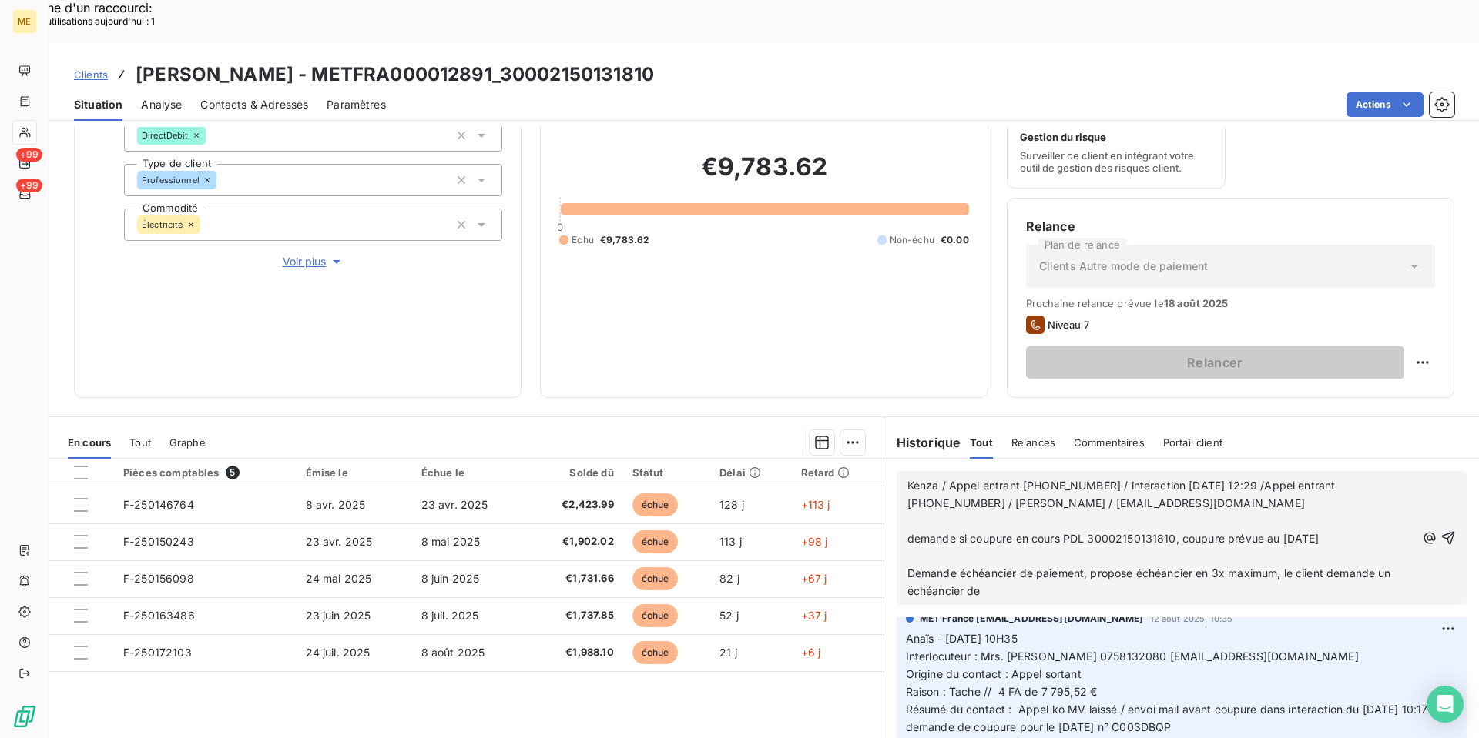
click at [1027, 565] on p "Demande échéancier de paiement, propose échéancier en 3x maximum, le client dem…" at bounding box center [1161, 582] width 508 height 35
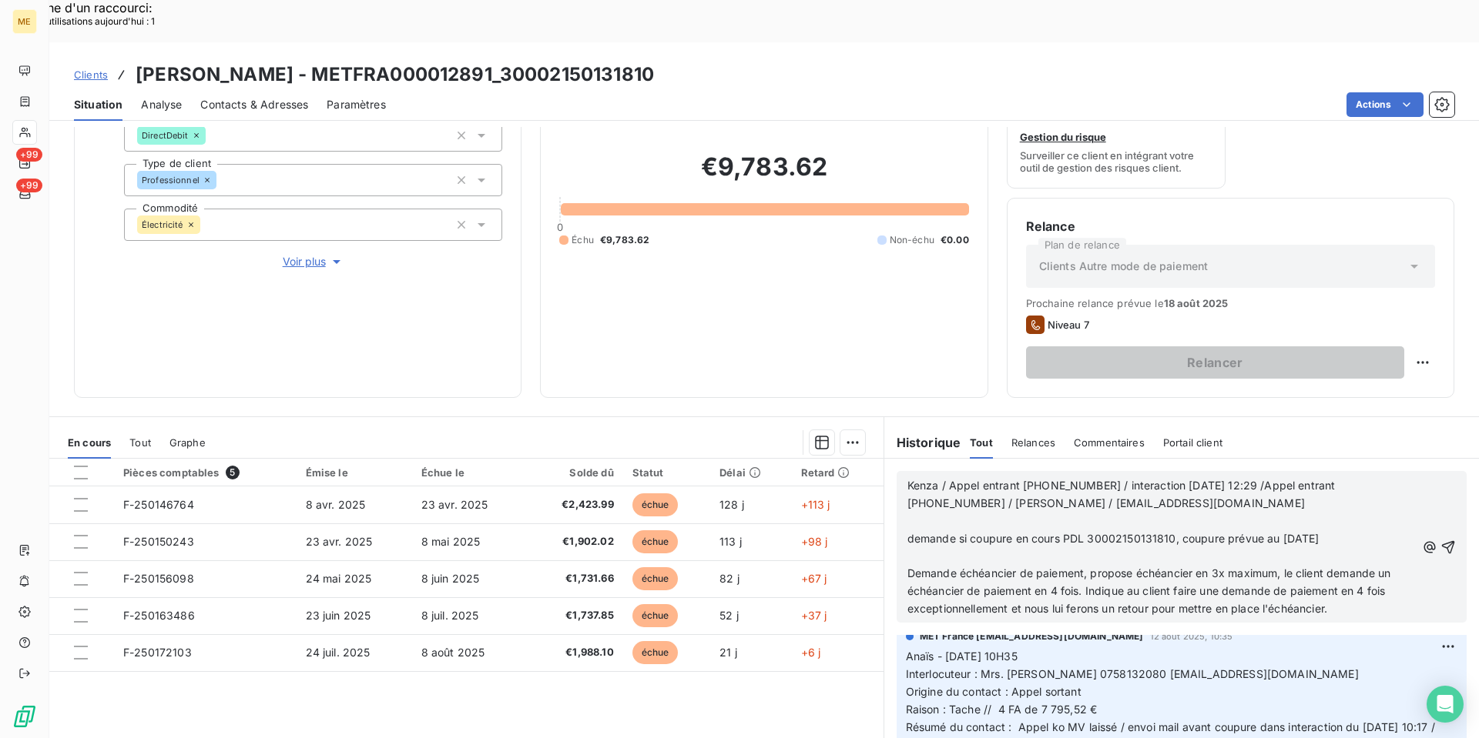
scroll to position [172, 0]
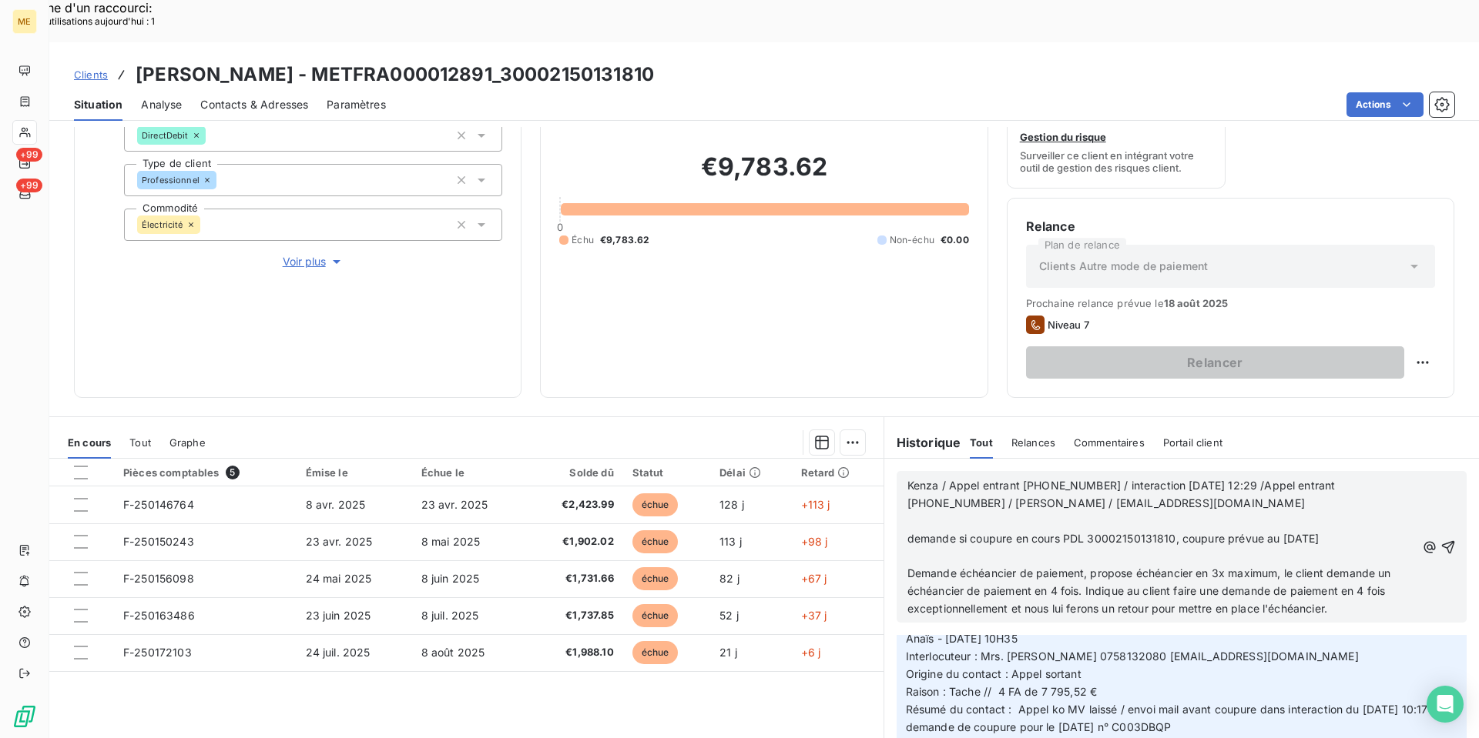
click at [1146, 567] on span "Demande échéancier de paiement, propose échéancier en 3x maximum, le client dem…" at bounding box center [1150, 591] width 487 height 49
click at [1326, 568] on span "Demande échéancier de paiement, propose échéancier en 3x maximum, le client dem…" at bounding box center [1150, 591] width 487 height 49
click at [1440, 540] on icon "button" at bounding box center [1447, 547] width 15 height 15
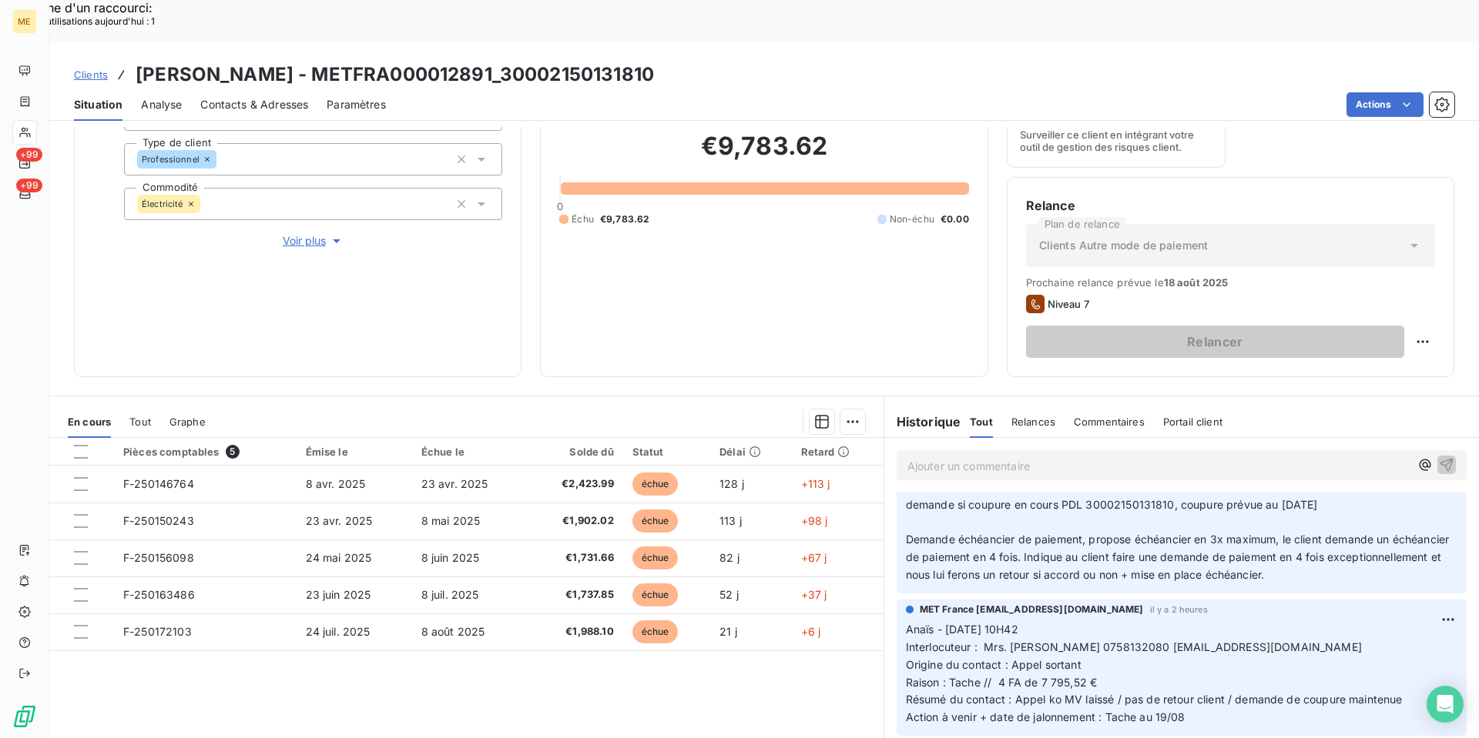
scroll to position [0, 0]
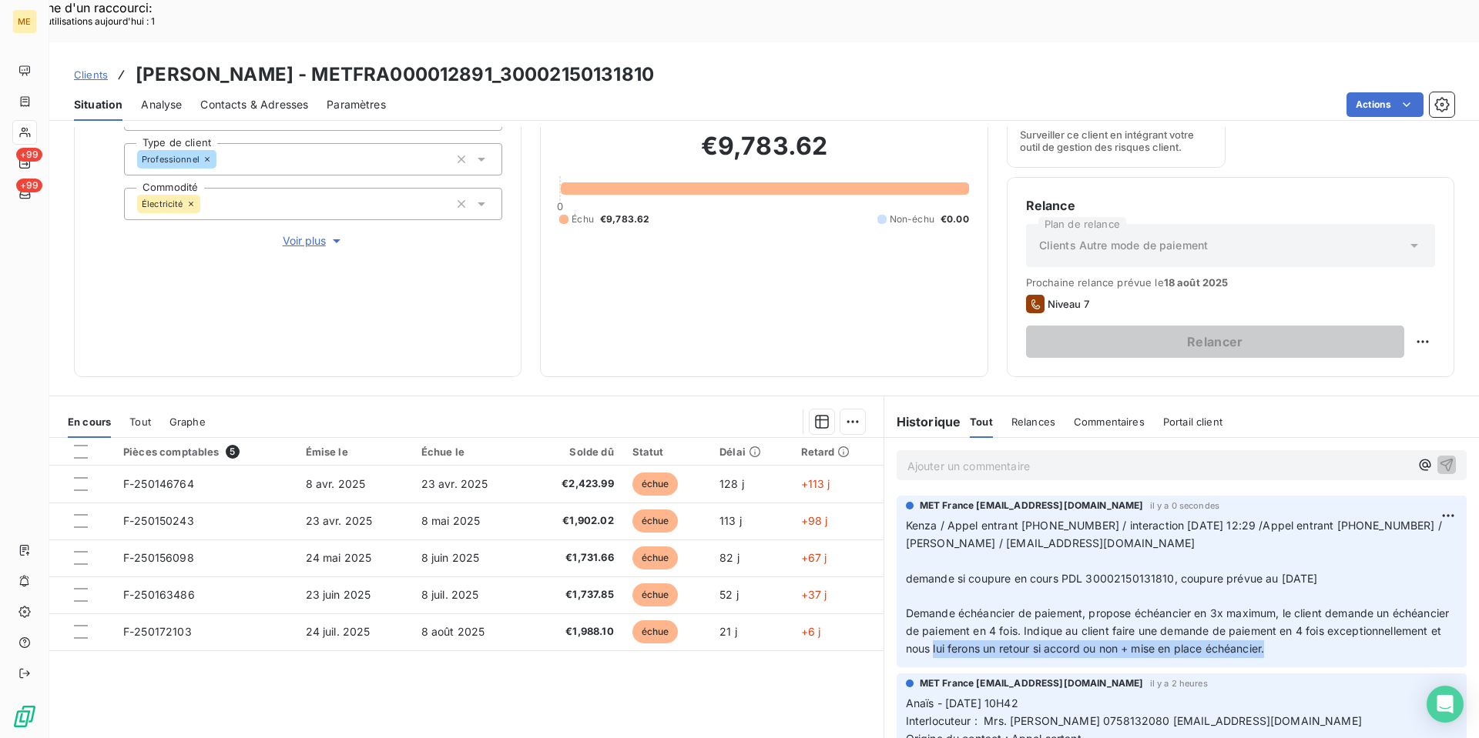
copy span "lui ferons un retour si accord ou non + mise en place échéancier."
drag, startPoint x: 1382, startPoint y: 608, endPoint x: 1046, endPoint y: 610, distance: 336.5
click at [1046, 610] on span "Demande échéancier de paiement, propose échéancier en 3x maximum, le client dem…" at bounding box center [1179, 631] width 547 height 49
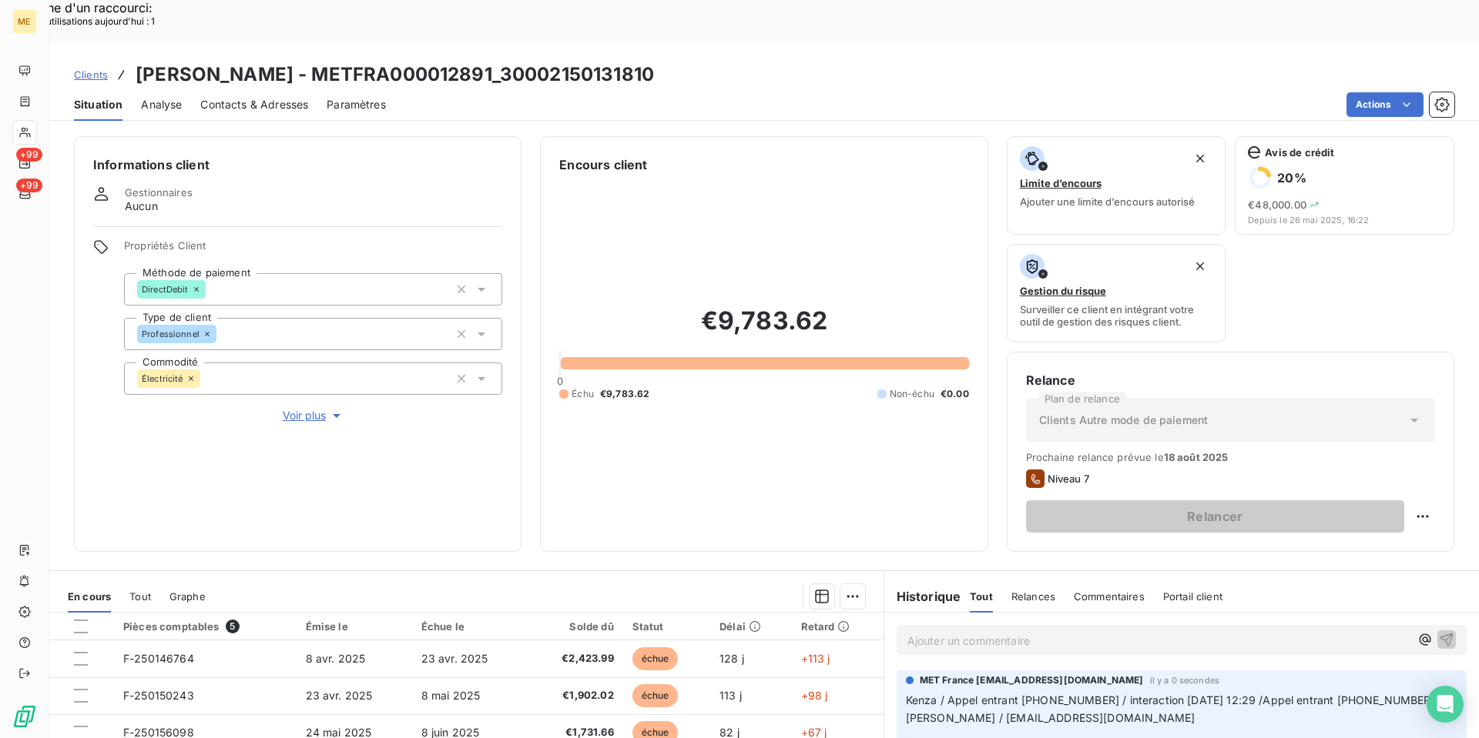
click at [928, 631] on p "Ajouter un commentaire ﻿" at bounding box center [1158, 640] width 502 height 19
click at [990, 631] on p "Kenza /" at bounding box center [1158, 640] width 502 height 18
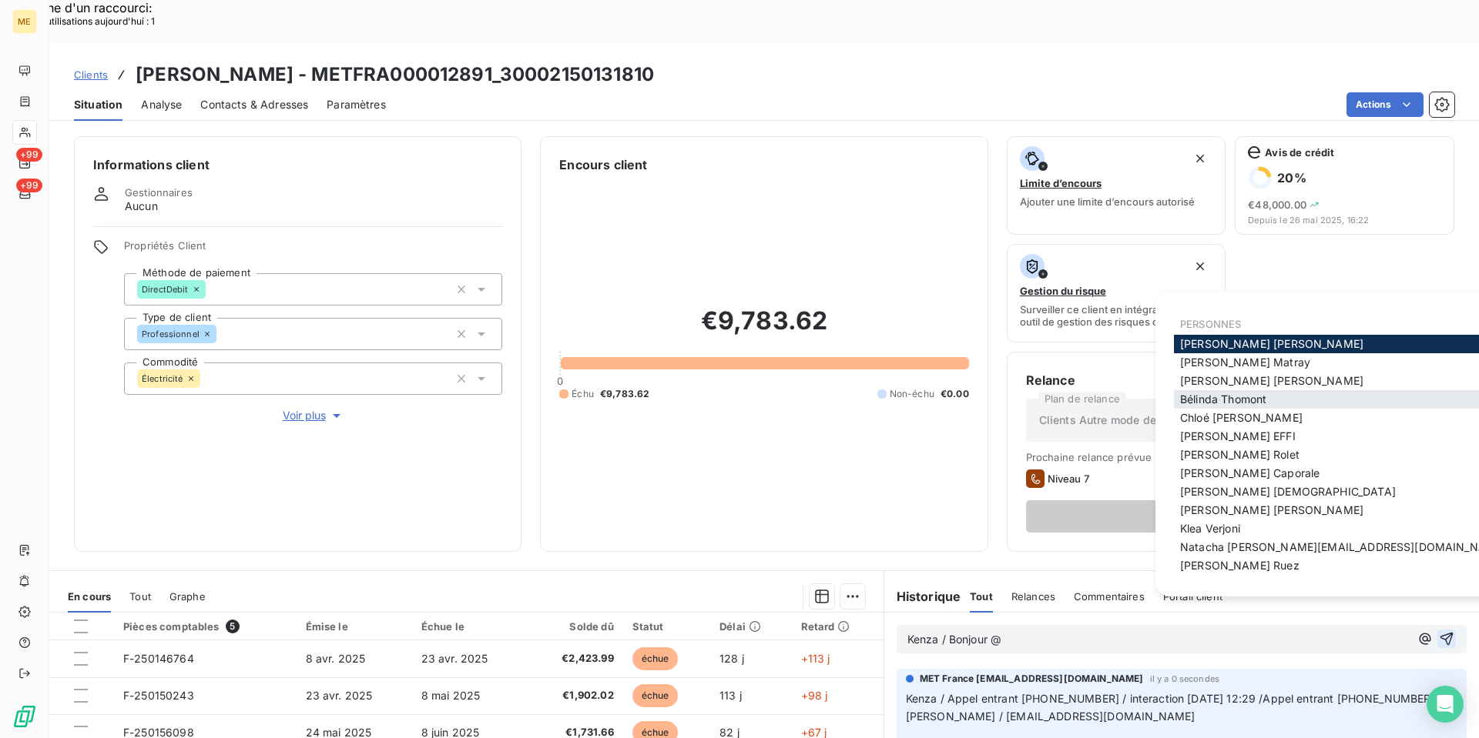
click at [1241, 404] on span "[PERSON_NAME]" at bounding box center [1223, 399] width 86 height 13
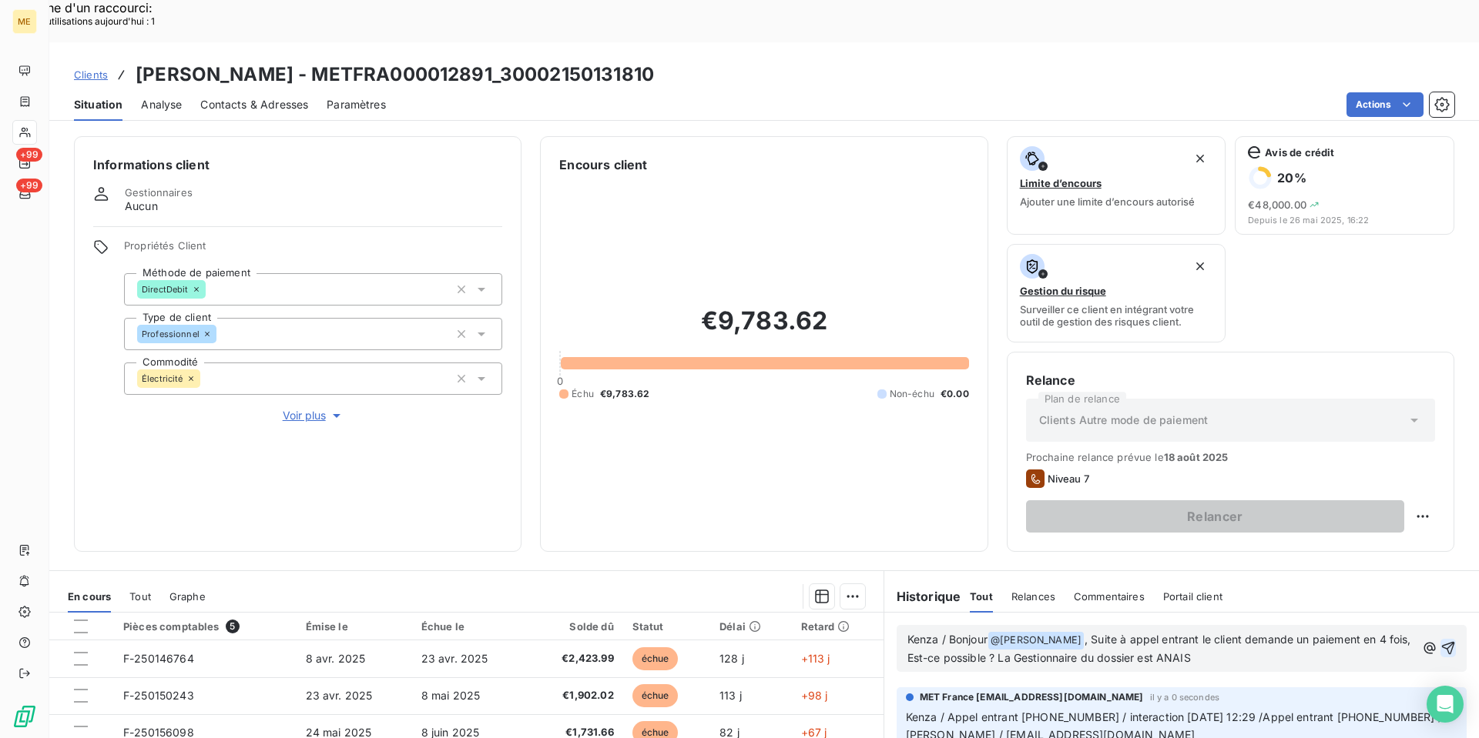
click at [1017, 633] on span ", Suite à appel entrant le client demande un paiement en 4 fois, Est-ce possibl…" at bounding box center [1160, 649] width 507 height 32
click at [1231, 631] on p "Kenza / Bonjour @ [PERSON_NAME] ﻿ , Suite à appel entrant le client demande un …" at bounding box center [1161, 649] width 508 height 36
drag, startPoint x: 1309, startPoint y: 611, endPoint x: 1018, endPoint y: 620, distance: 291.2
click at [1018, 631] on p "Kenza / Bonjour @ [PERSON_NAME] ﻿ , Suite à appel entrant le client demande un …" at bounding box center [1161, 649] width 508 height 36
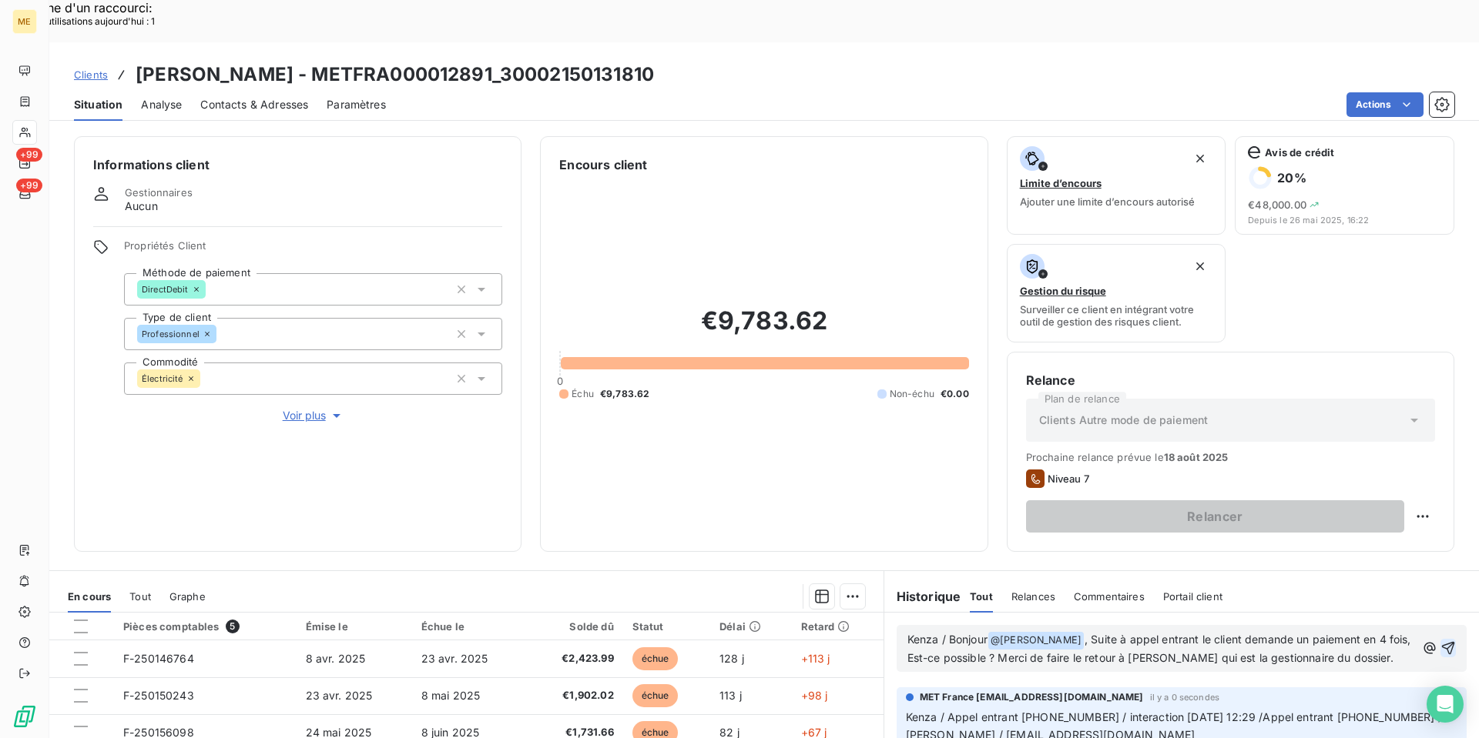
click at [1006, 633] on span ", Suite à appel entrant le client demande un paiement en 4 fois, Est-ce possibl…" at bounding box center [1160, 649] width 507 height 32
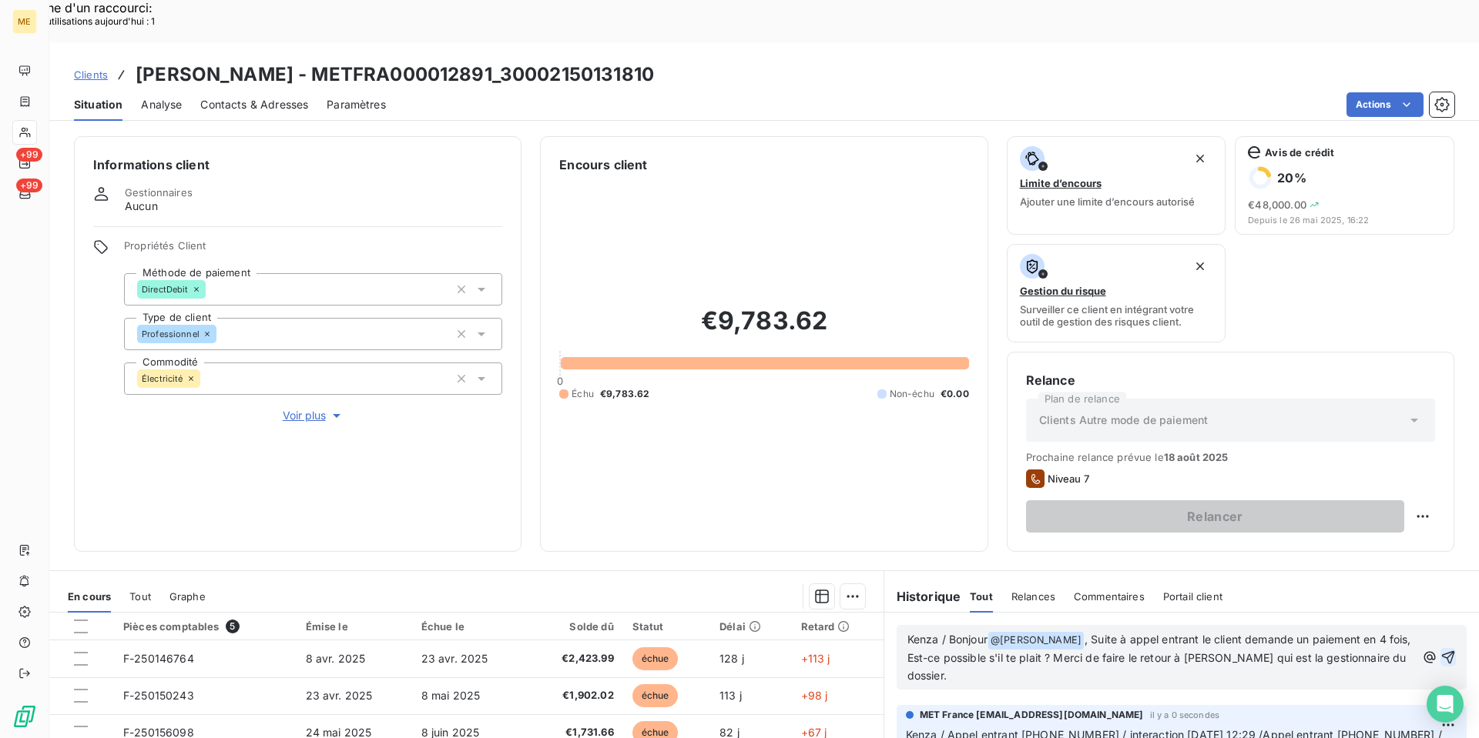
click at [1111, 633] on span ", Suite à appel entrant le client demande un paiement en 4 fois, Est-ce possibl…" at bounding box center [1160, 657] width 507 height 49
click at [953, 633] on span ", Suite à appel entrant le client demande un paiement en 4 fois, Est-ce possibl…" at bounding box center [1160, 657] width 507 height 49
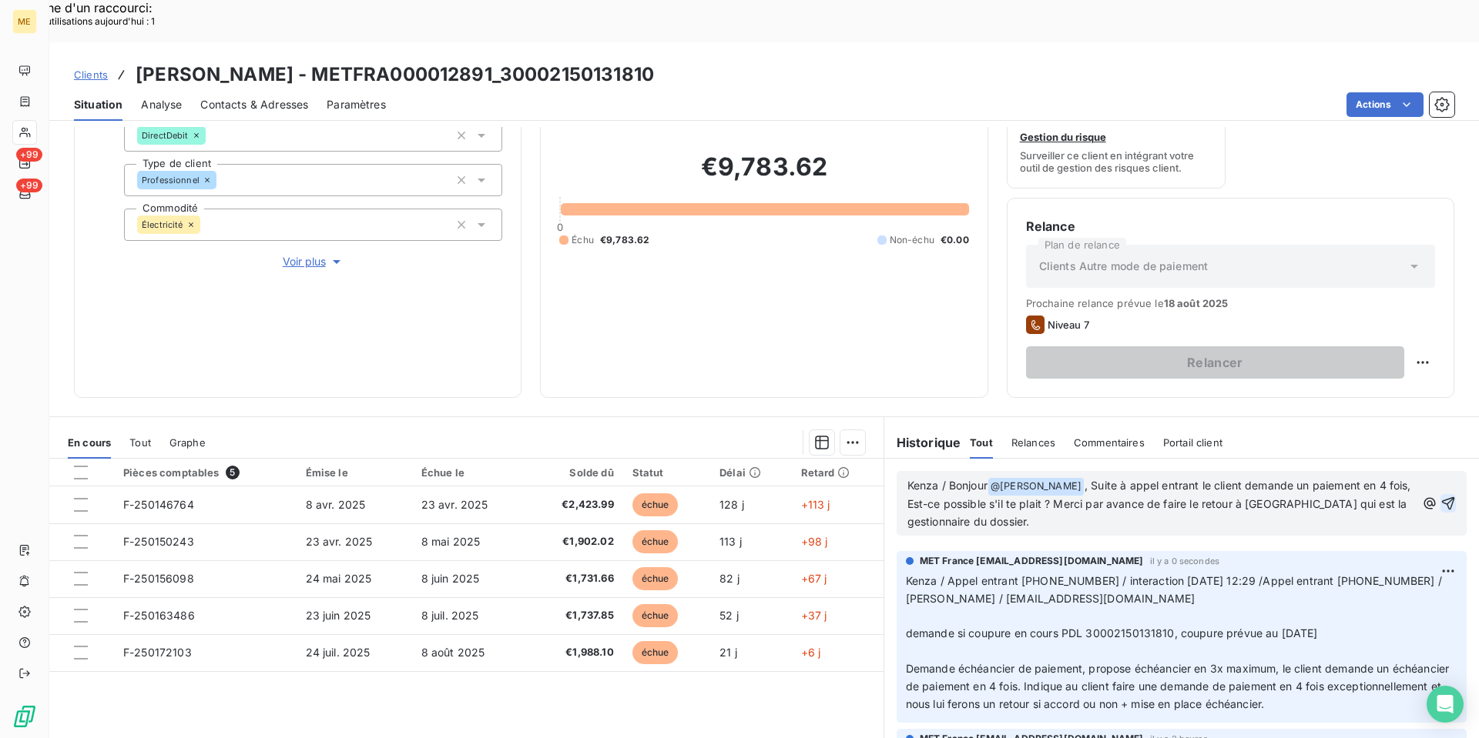
click at [0, 0] on lt-span "Est-ce que" at bounding box center [0, 0] width 0 height 0
click at [1440, 496] on icon "button" at bounding box center [1447, 503] width 15 height 15
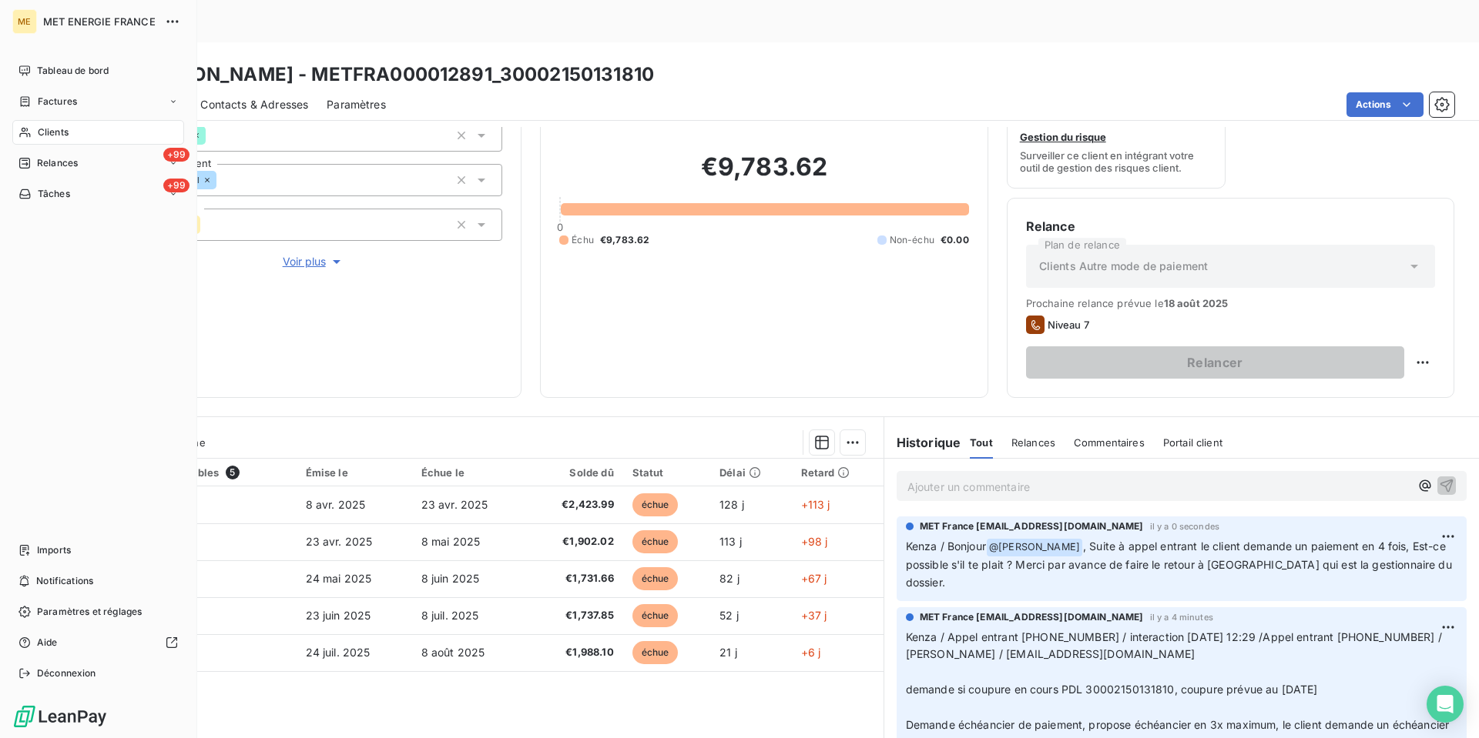
click at [61, 126] on span "Clients" at bounding box center [53, 133] width 31 height 14
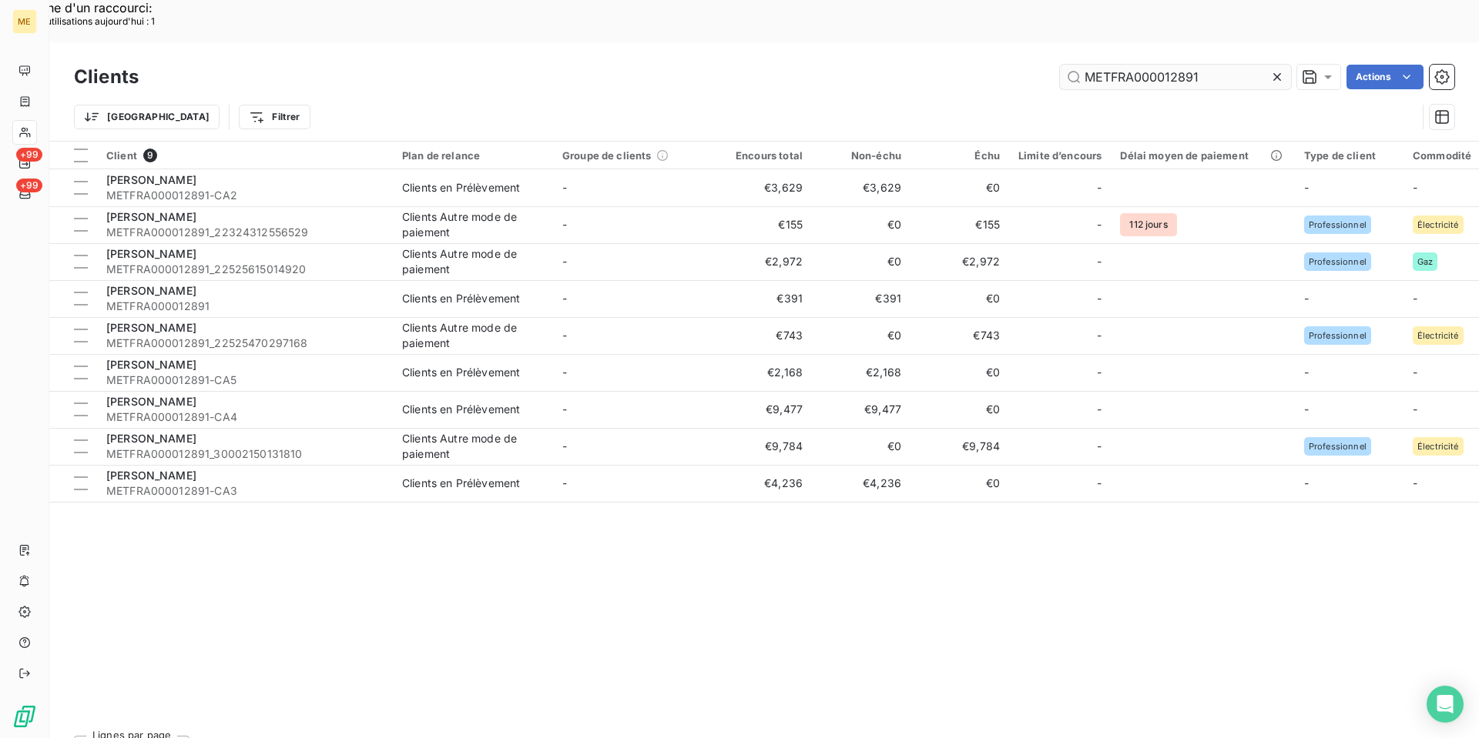
click at [1172, 65] on input "METFRA000012891" at bounding box center [1175, 77] width 231 height 25
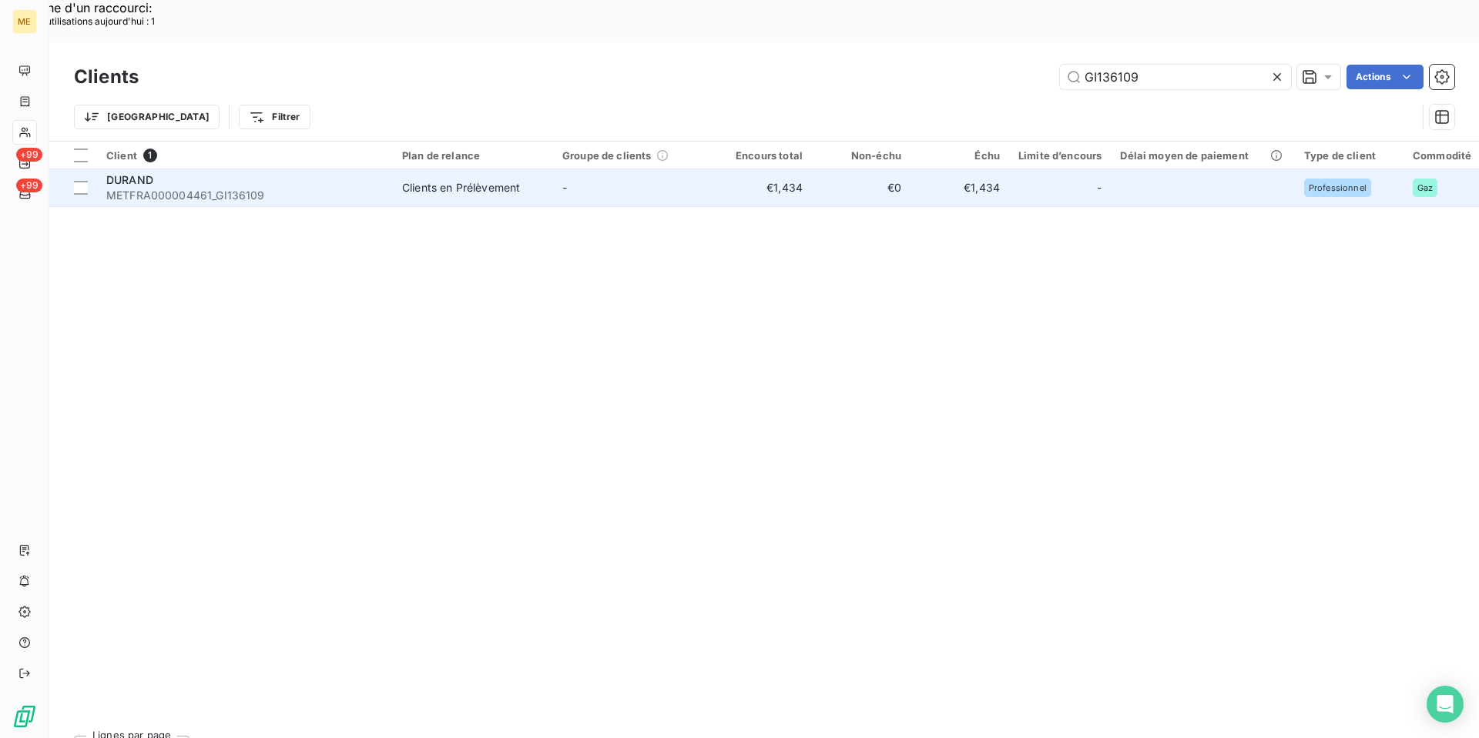
type input "GI136109"
click at [233, 188] on span "METFRA000004461_GI136109" at bounding box center [244, 195] width 277 height 15
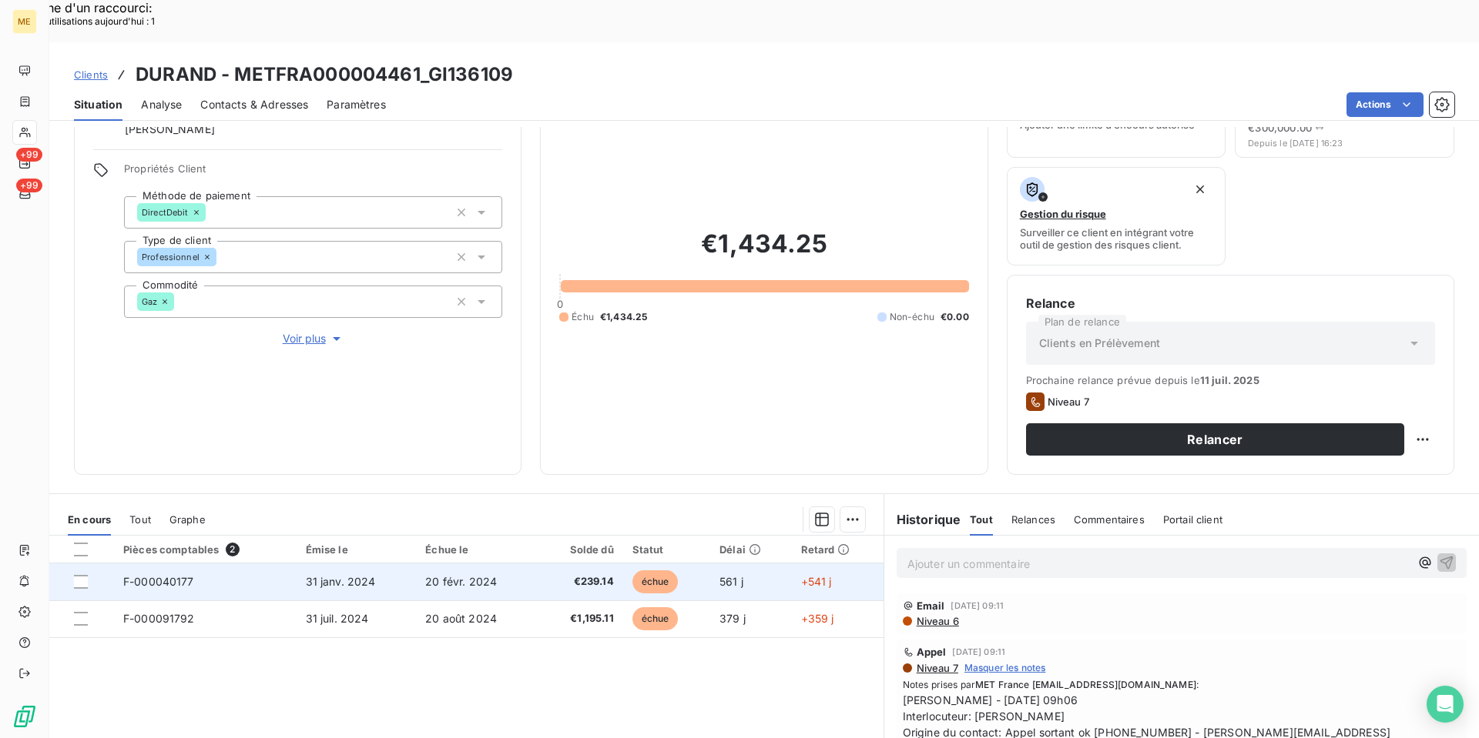
scroll to position [175, 0]
